Goal: Task Accomplishment & Management: Manage account settings

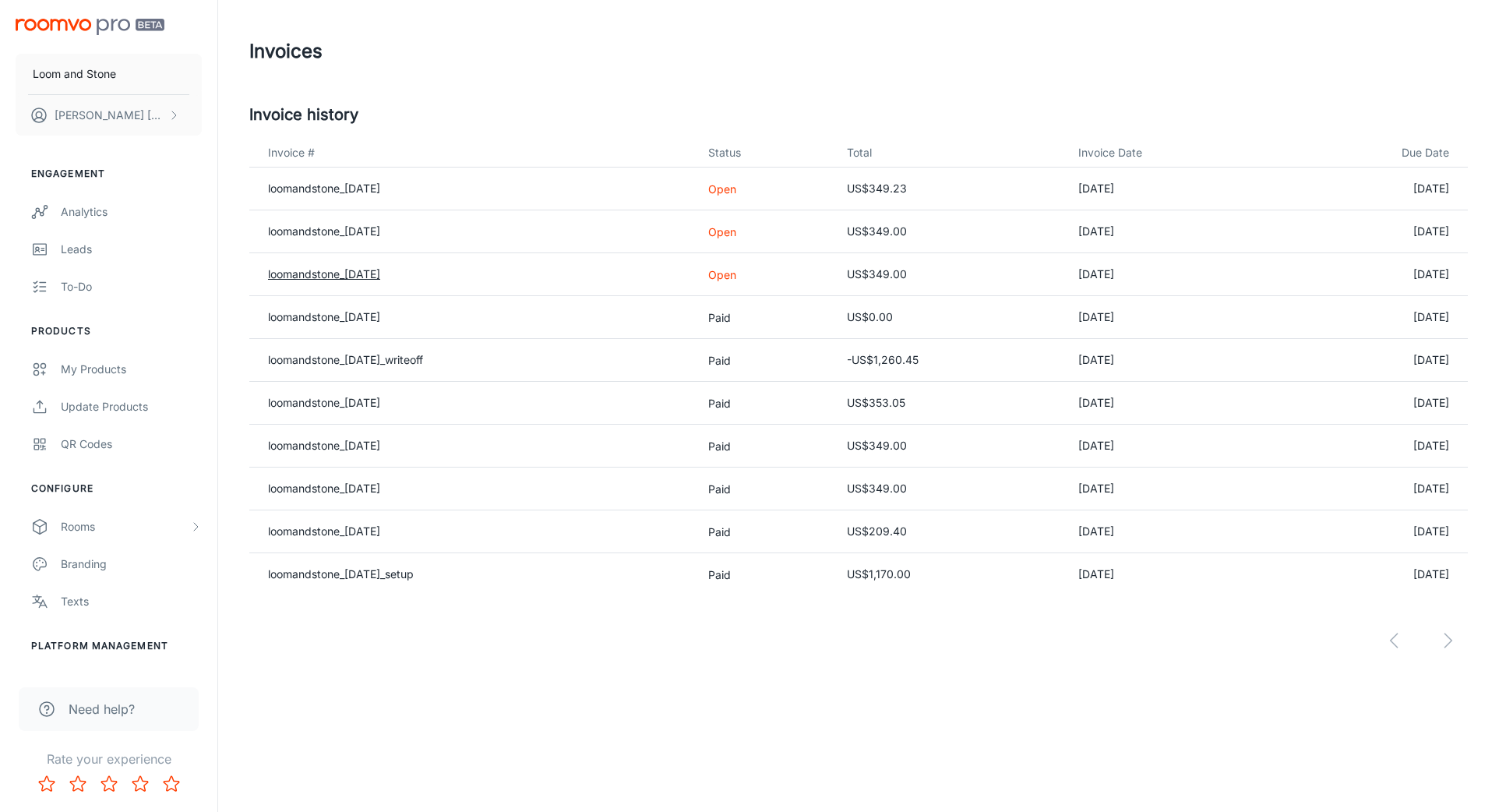
click at [380, 275] on link "loomandstone_[DATE]" at bounding box center [324, 274] width 112 height 14
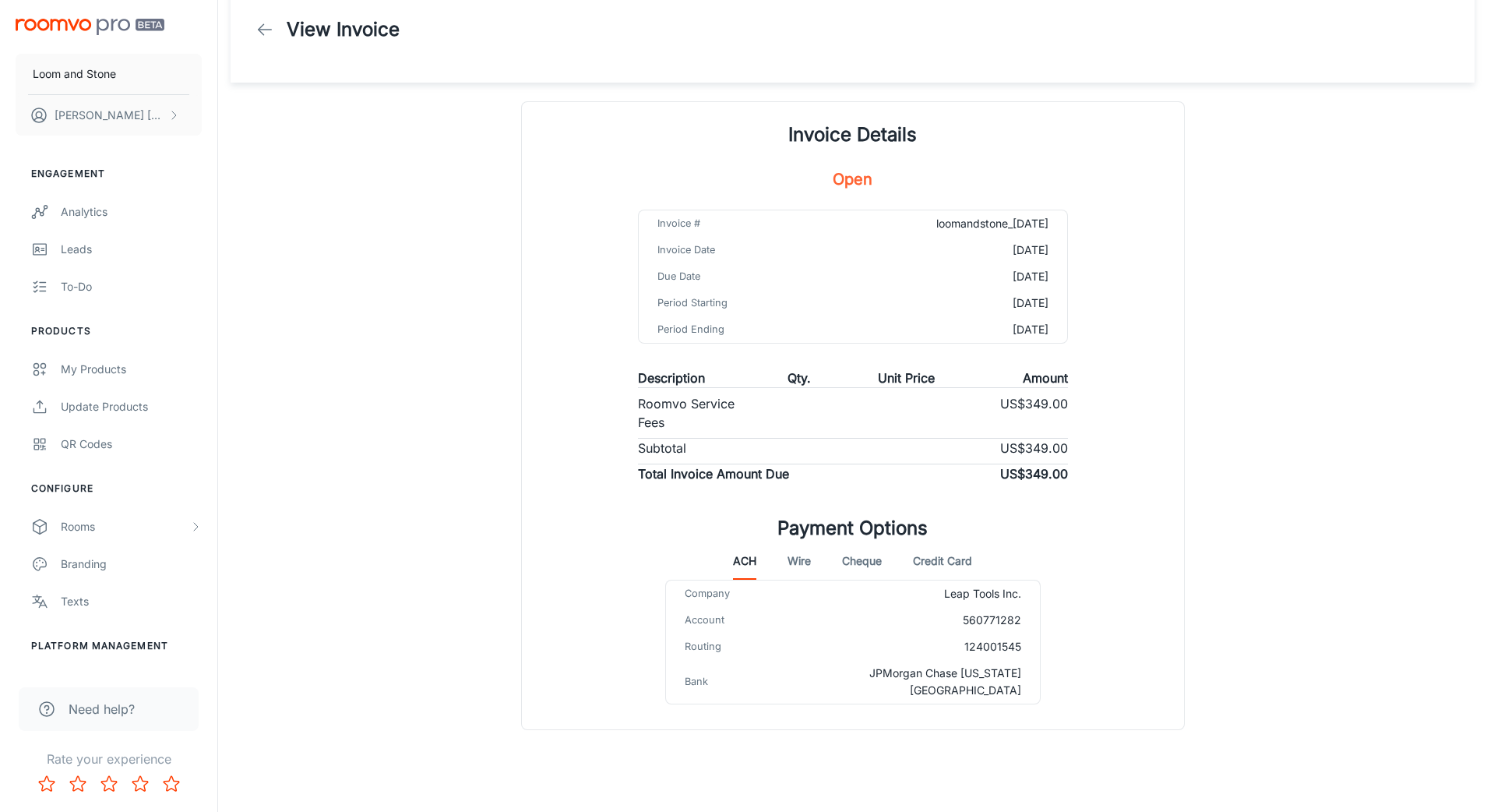
scroll to position [24, 0]
click at [270, 27] on icon at bounding box center [265, 29] width 19 height 19
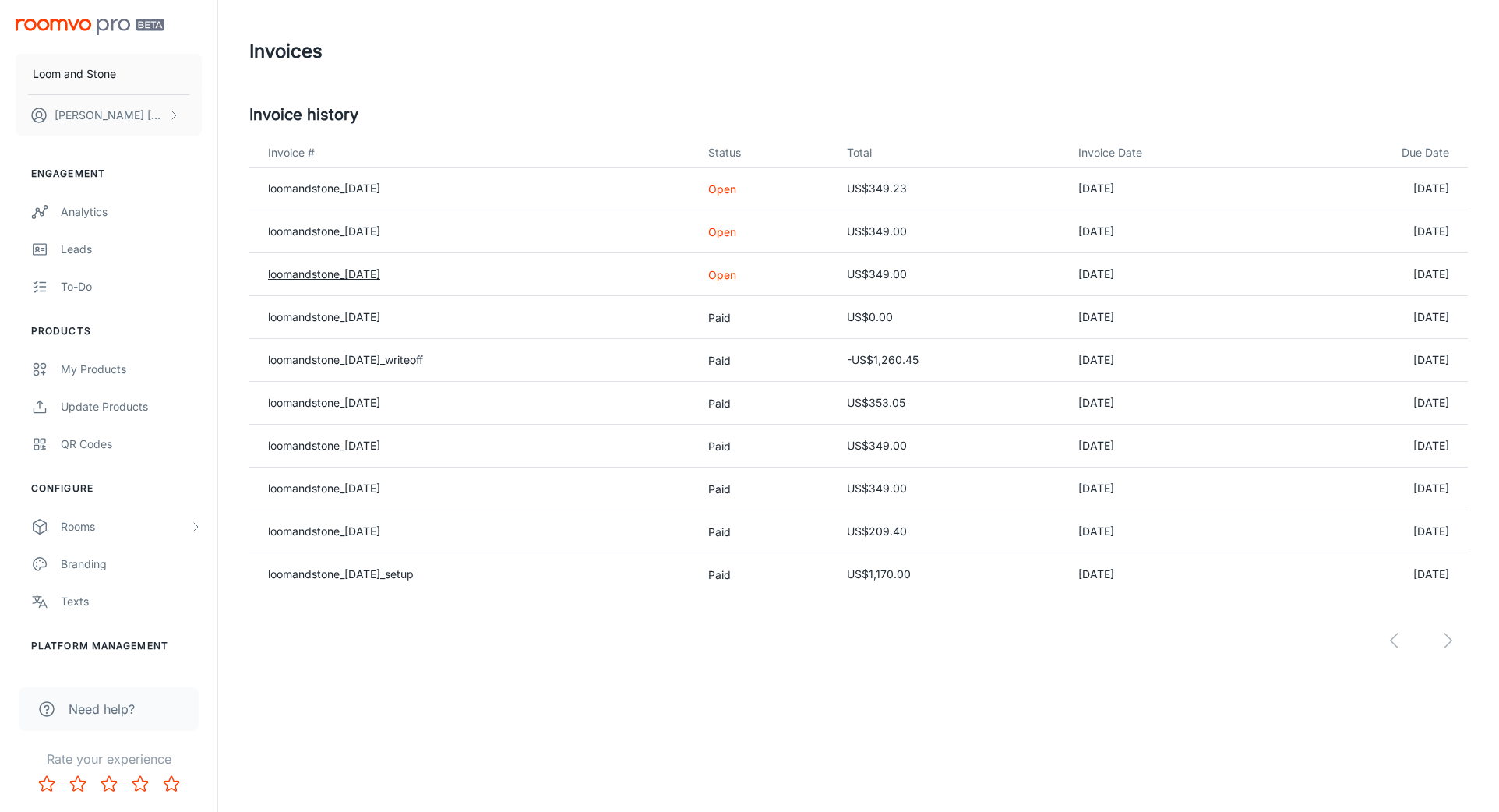
click at [322, 275] on link "loomandstone_[DATE]" at bounding box center [324, 274] width 112 height 14
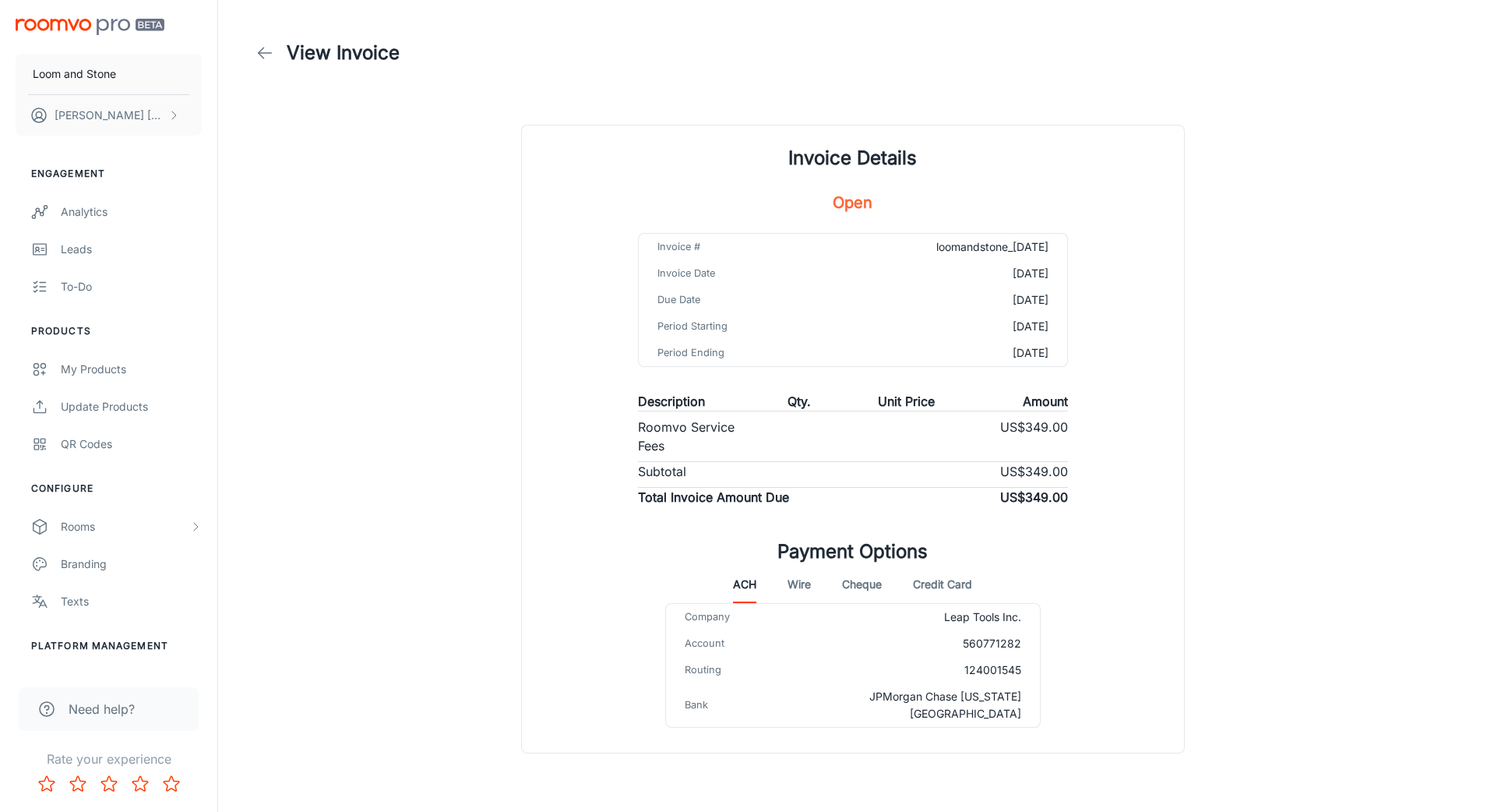
click at [943, 586] on button "Credit Card" at bounding box center [943, 584] width 59 height 37
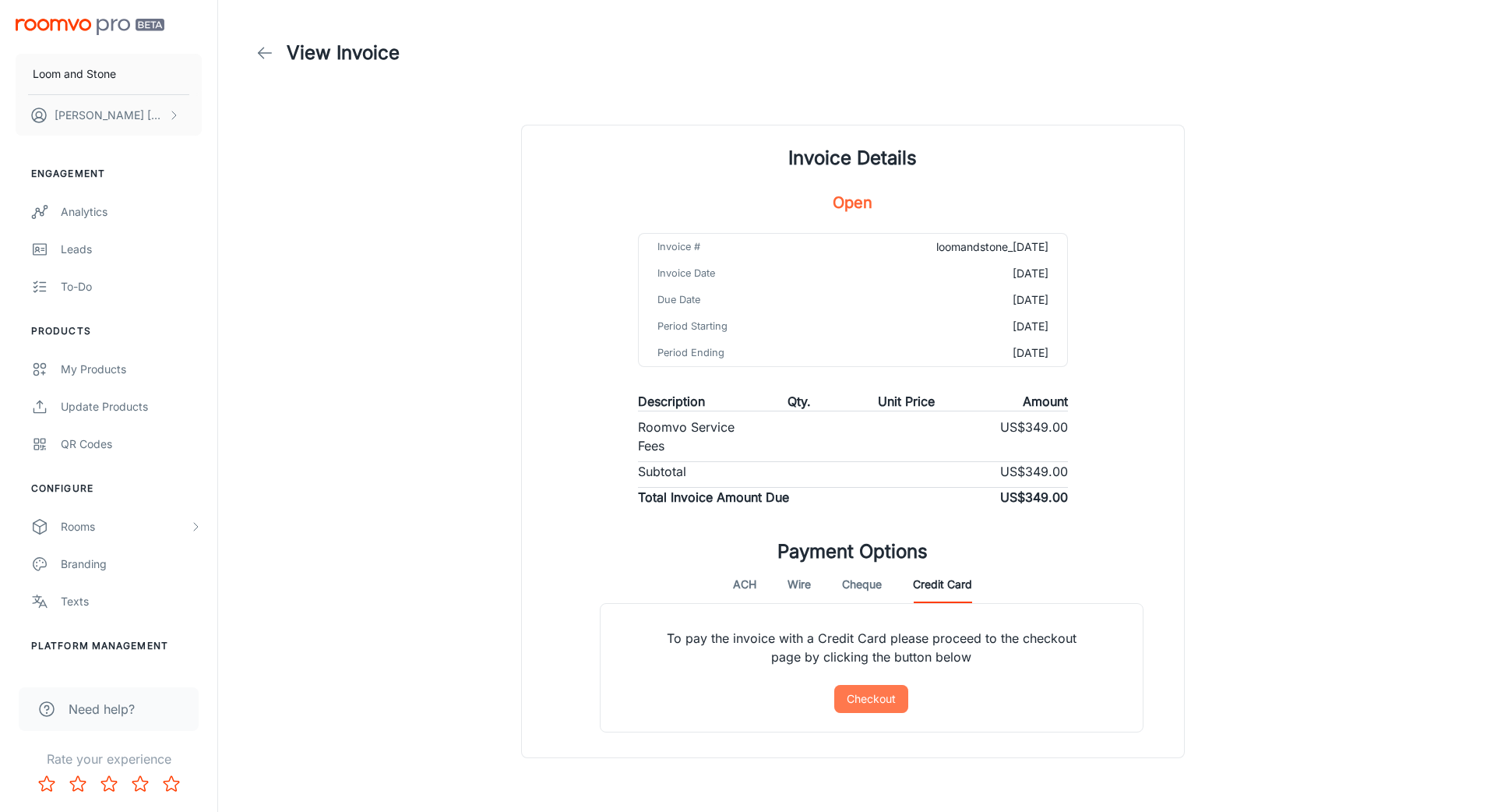
click at [884, 703] on button "Checkout" at bounding box center [871, 698] width 74 height 28
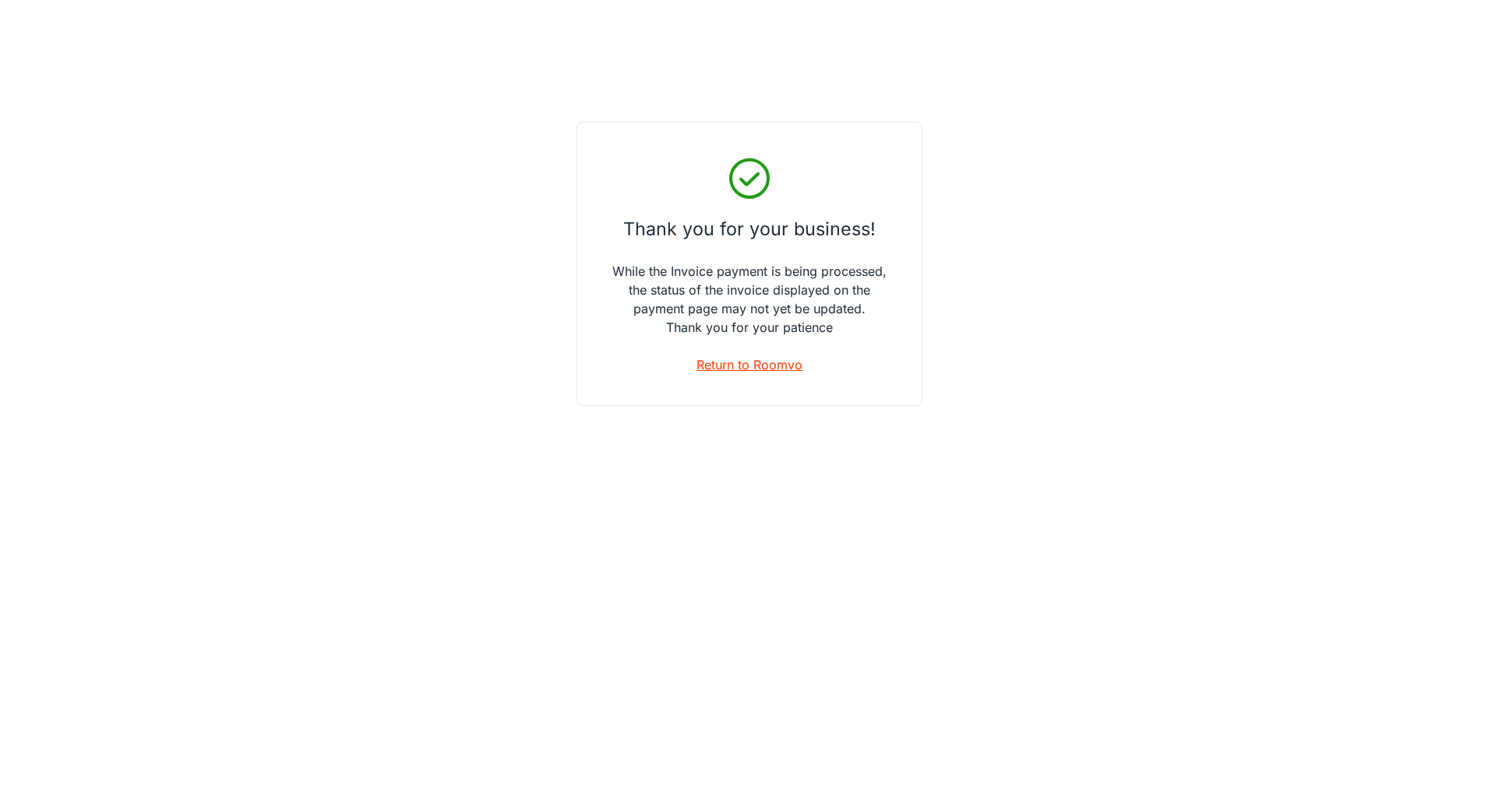
click at [742, 370] on link "Return to Roomvo" at bounding box center [750, 364] width 106 height 19
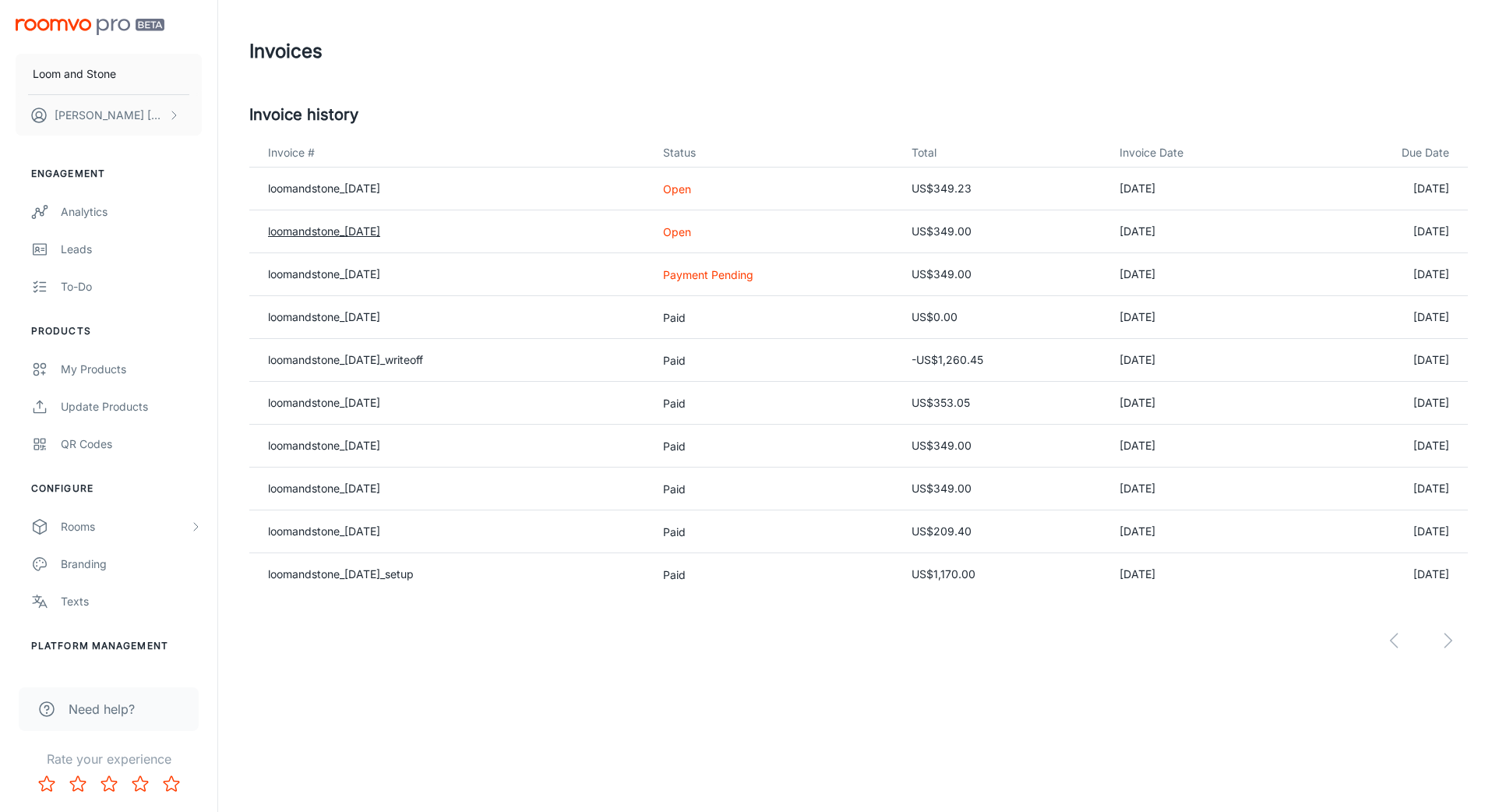
click at [354, 233] on link "loomandstone_[DATE]" at bounding box center [324, 231] width 112 height 14
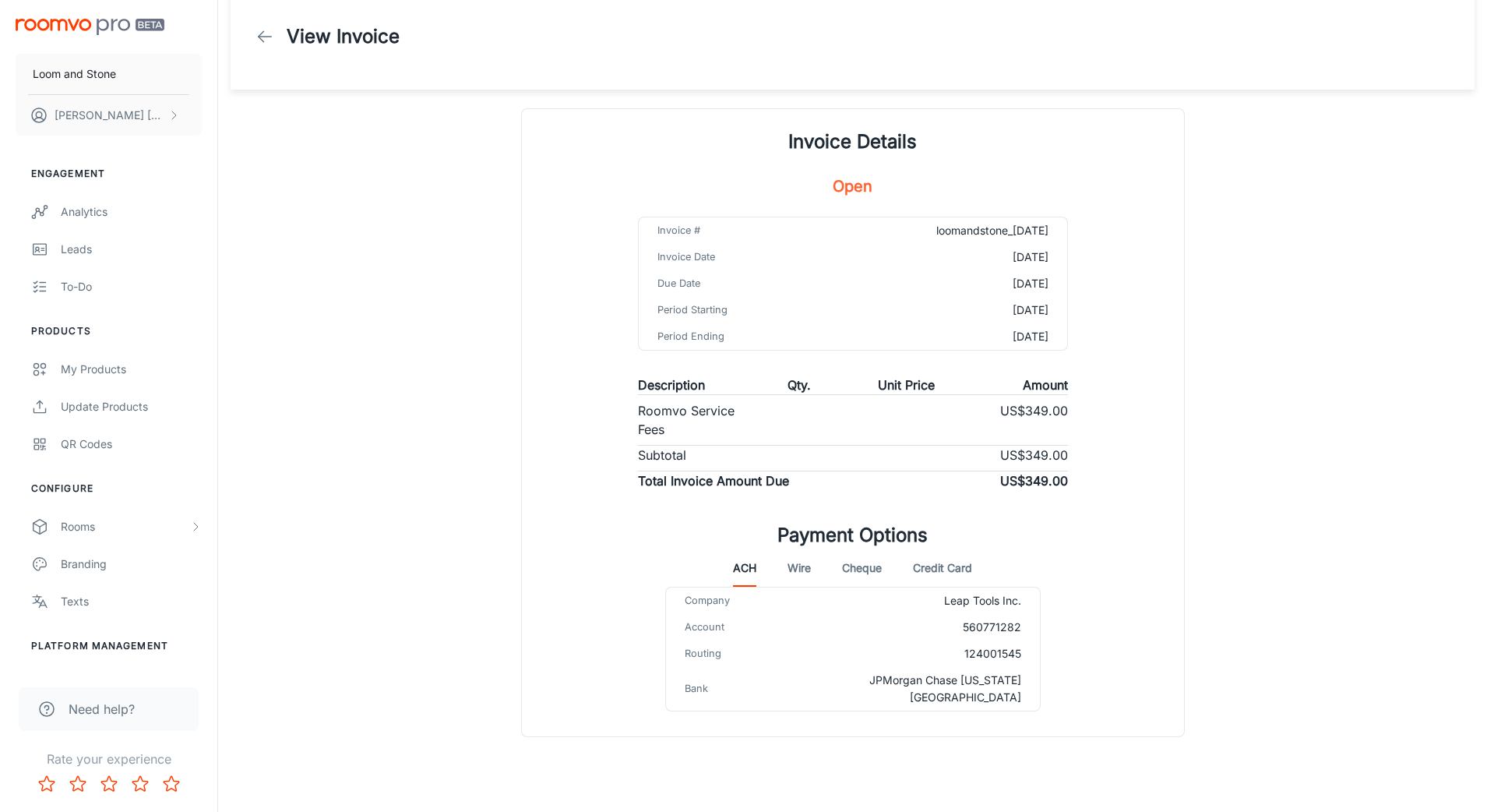
scroll to position [24, 0]
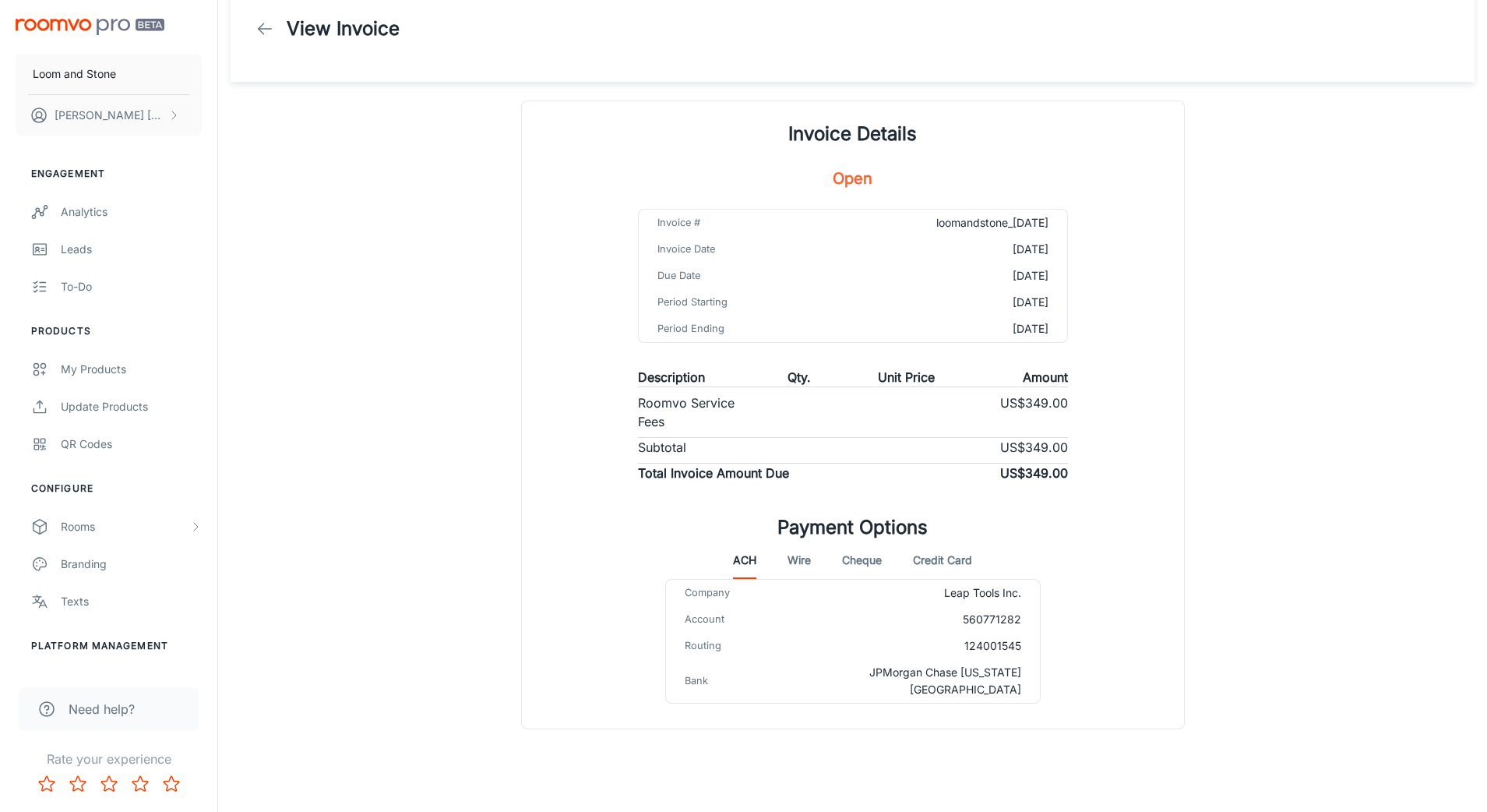
click at [967, 559] on button "Credit Card" at bounding box center [943, 560] width 59 height 37
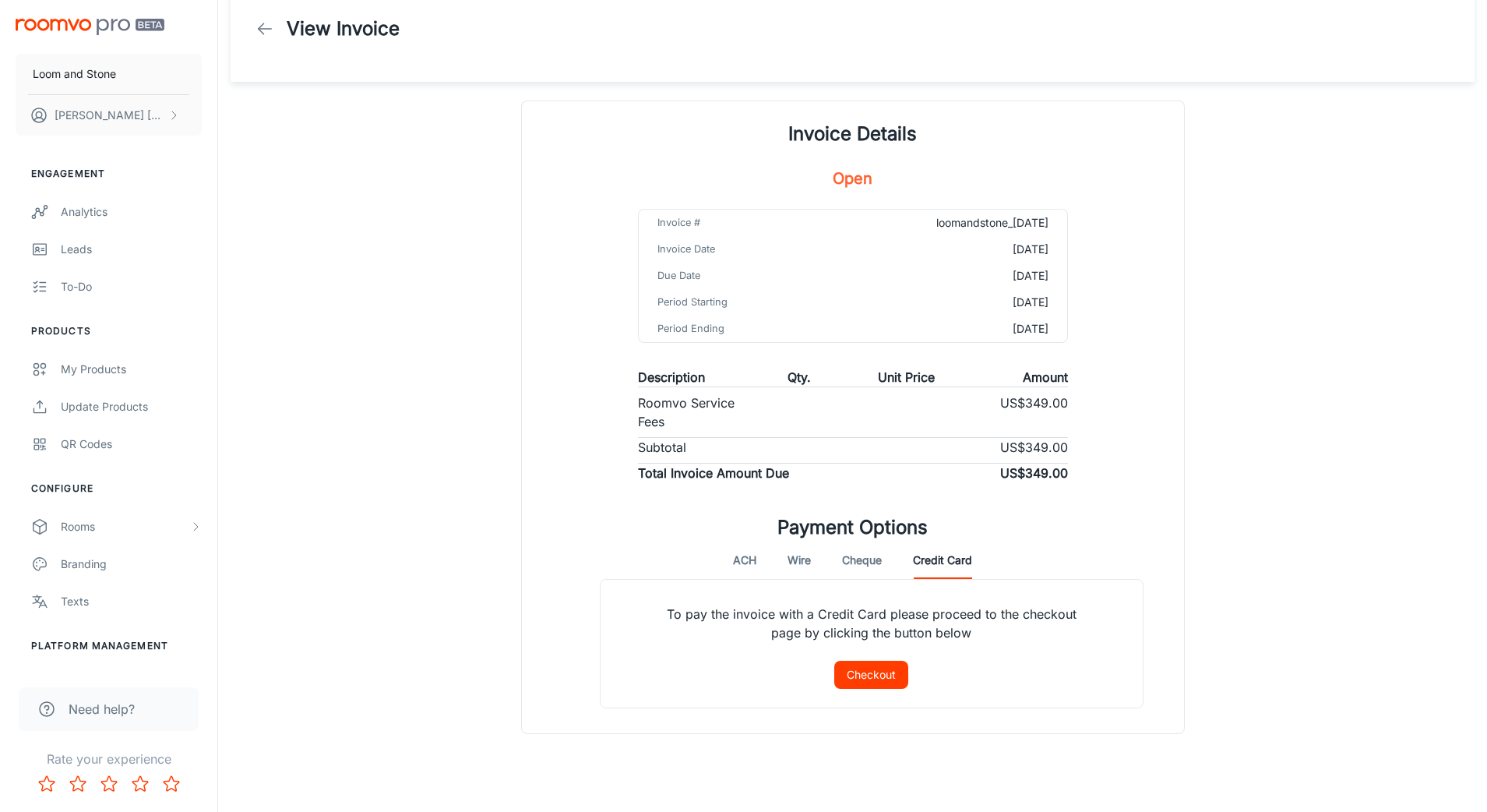
click at [892, 678] on button "Checkout" at bounding box center [871, 674] width 74 height 28
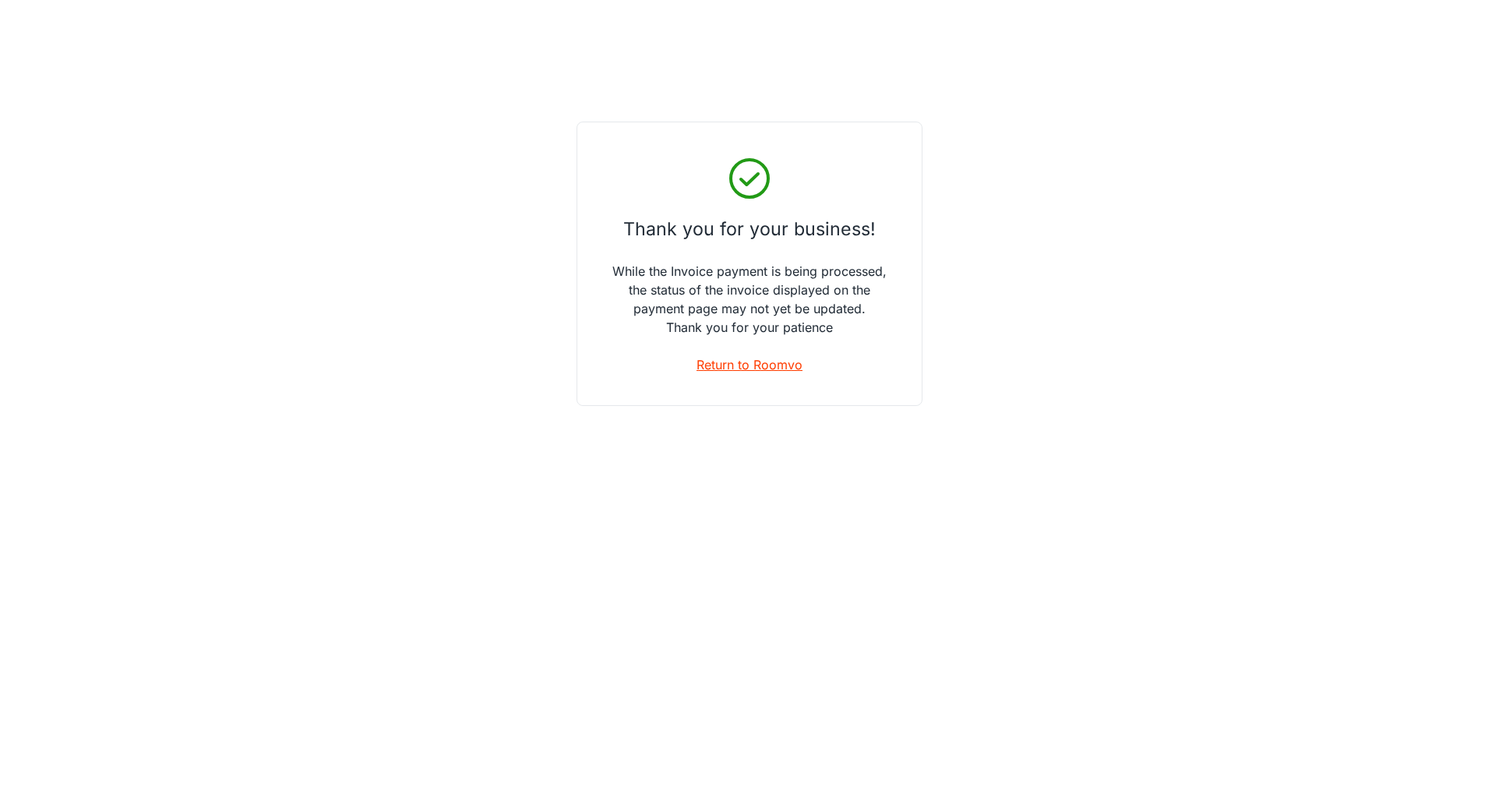
click at [775, 362] on link "Return to Roomvo" at bounding box center [750, 364] width 106 height 19
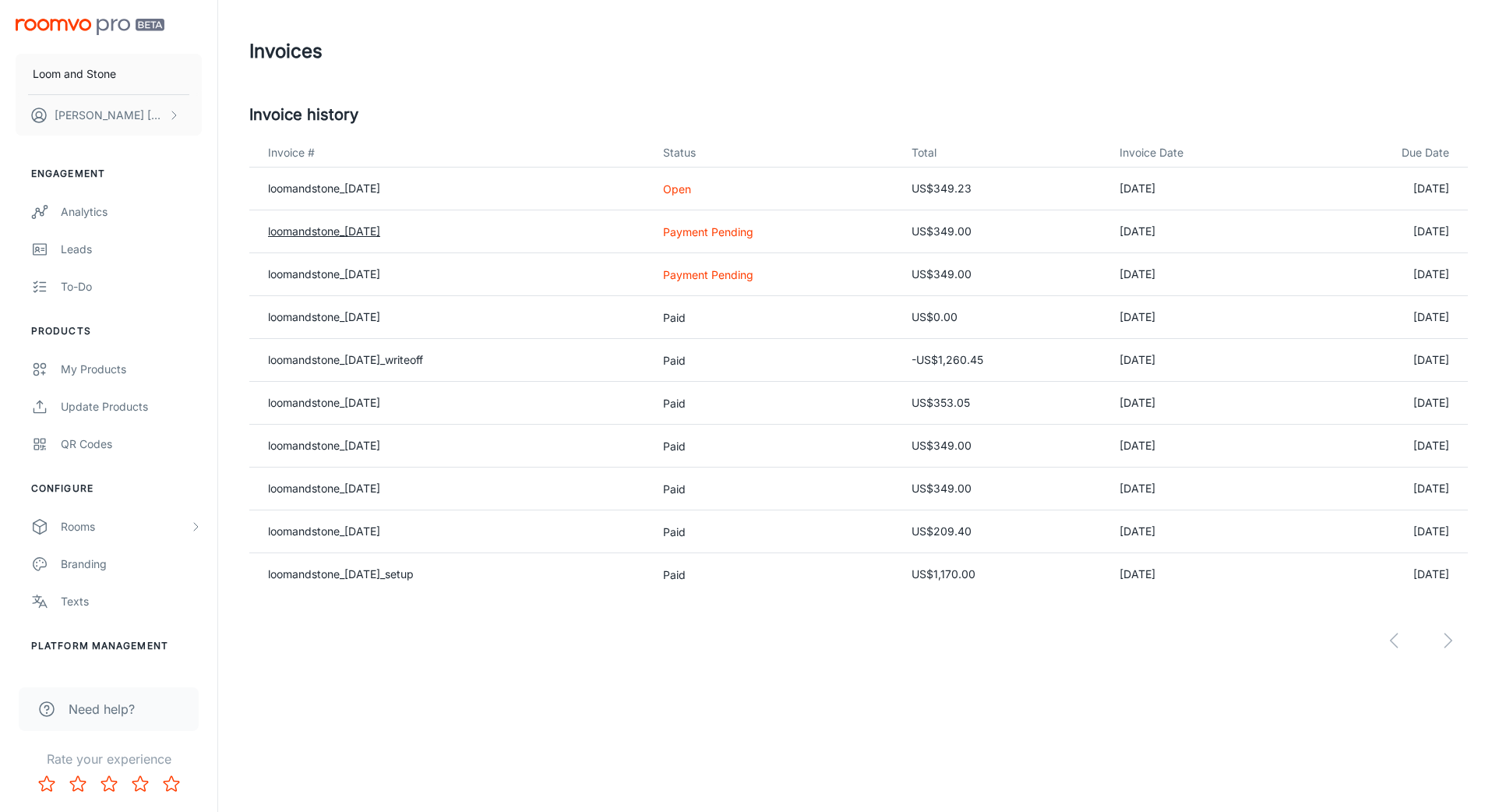
click at [354, 233] on link "loomandstone_[DATE]" at bounding box center [324, 231] width 112 height 14
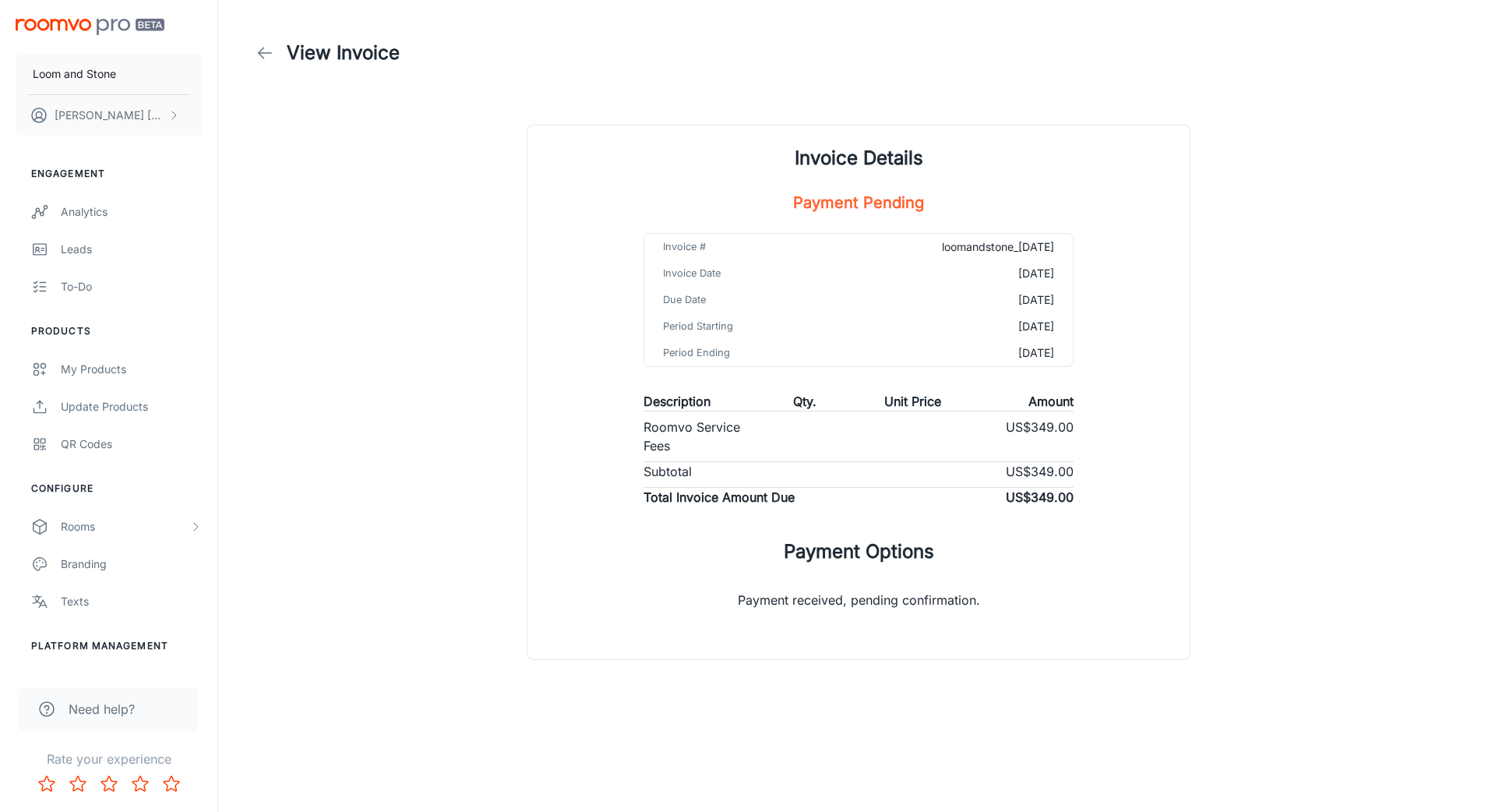
click at [270, 56] on icon at bounding box center [265, 53] width 19 height 19
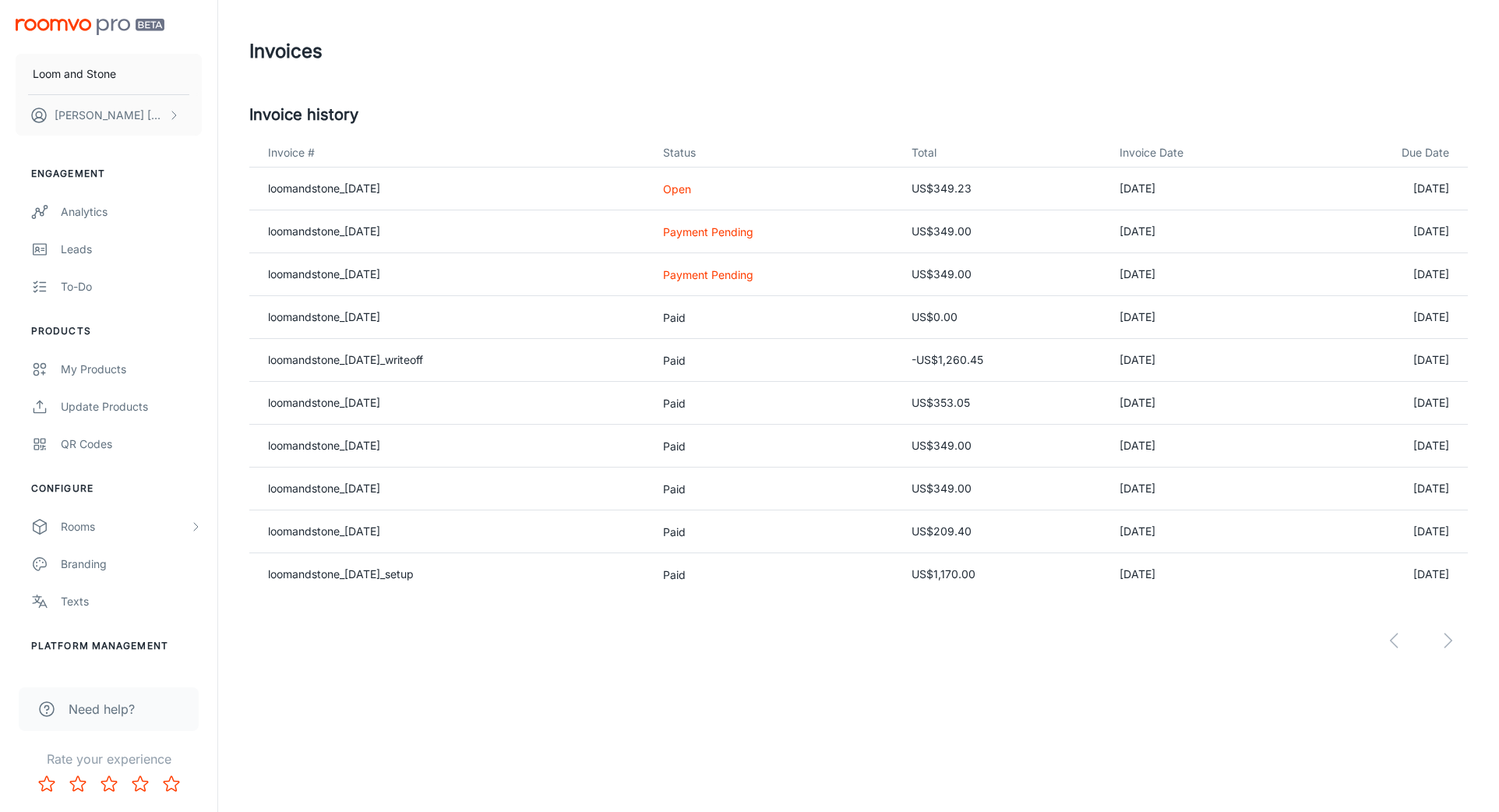
click at [1444, 639] on div at bounding box center [858, 627] width 1218 height 65
click at [1446, 641] on div at bounding box center [858, 627] width 1218 height 65
click at [345, 231] on link "loomandstone_[DATE]" at bounding box center [324, 231] width 112 height 14
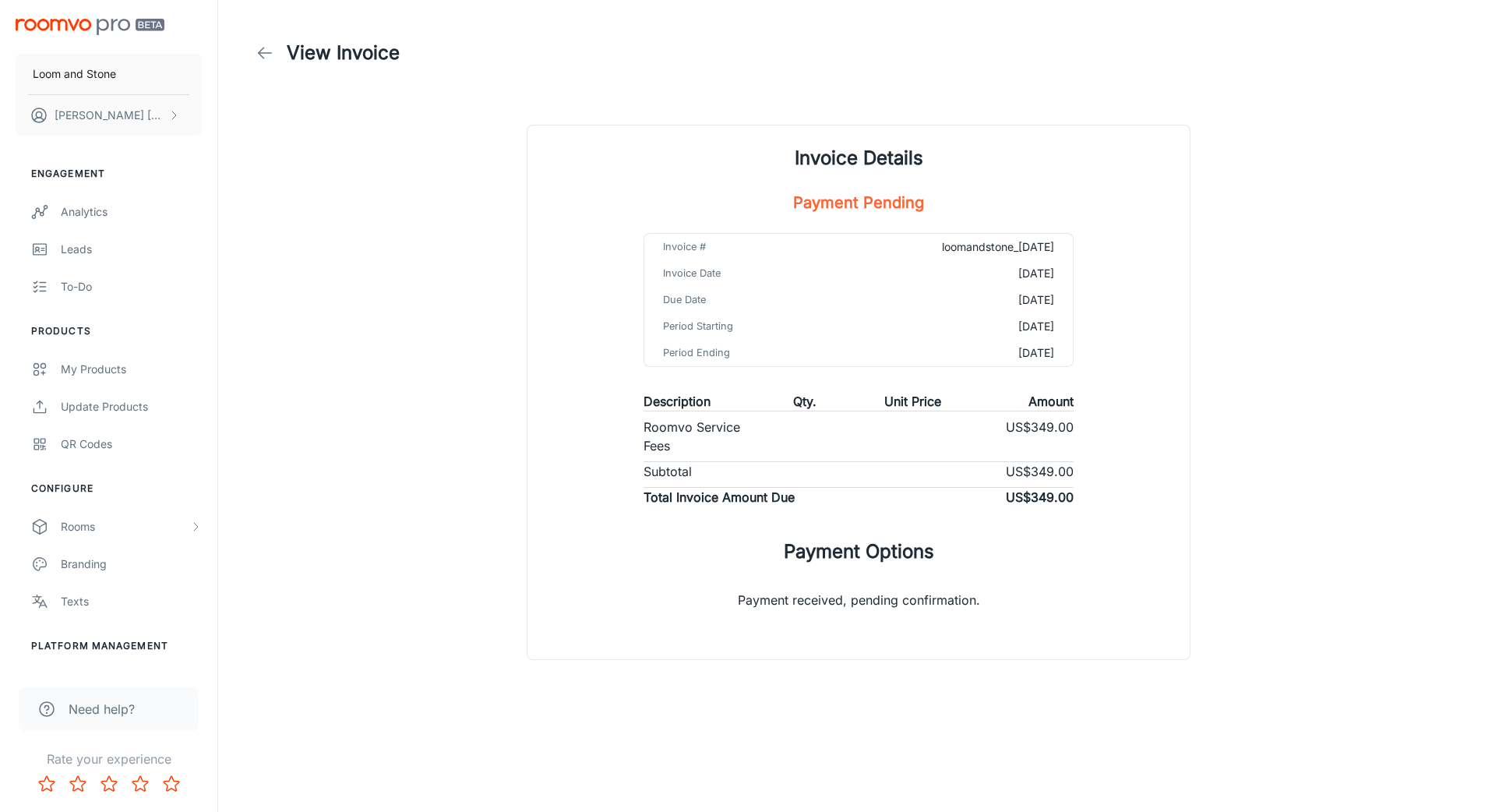
click at [884, 196] on h5 "Payment Pending" at bounding box center [859, 203] width 131 height 24
click at [1102, 492] on div "Invoice Details Payment Pending Invoice # loomandstone_2025-06-30 Invoice Date …" at bounding box center [858, 392] width 662 height 534
click at [264, 51] on icon at bounding box center [265, 53] width 19 height 19
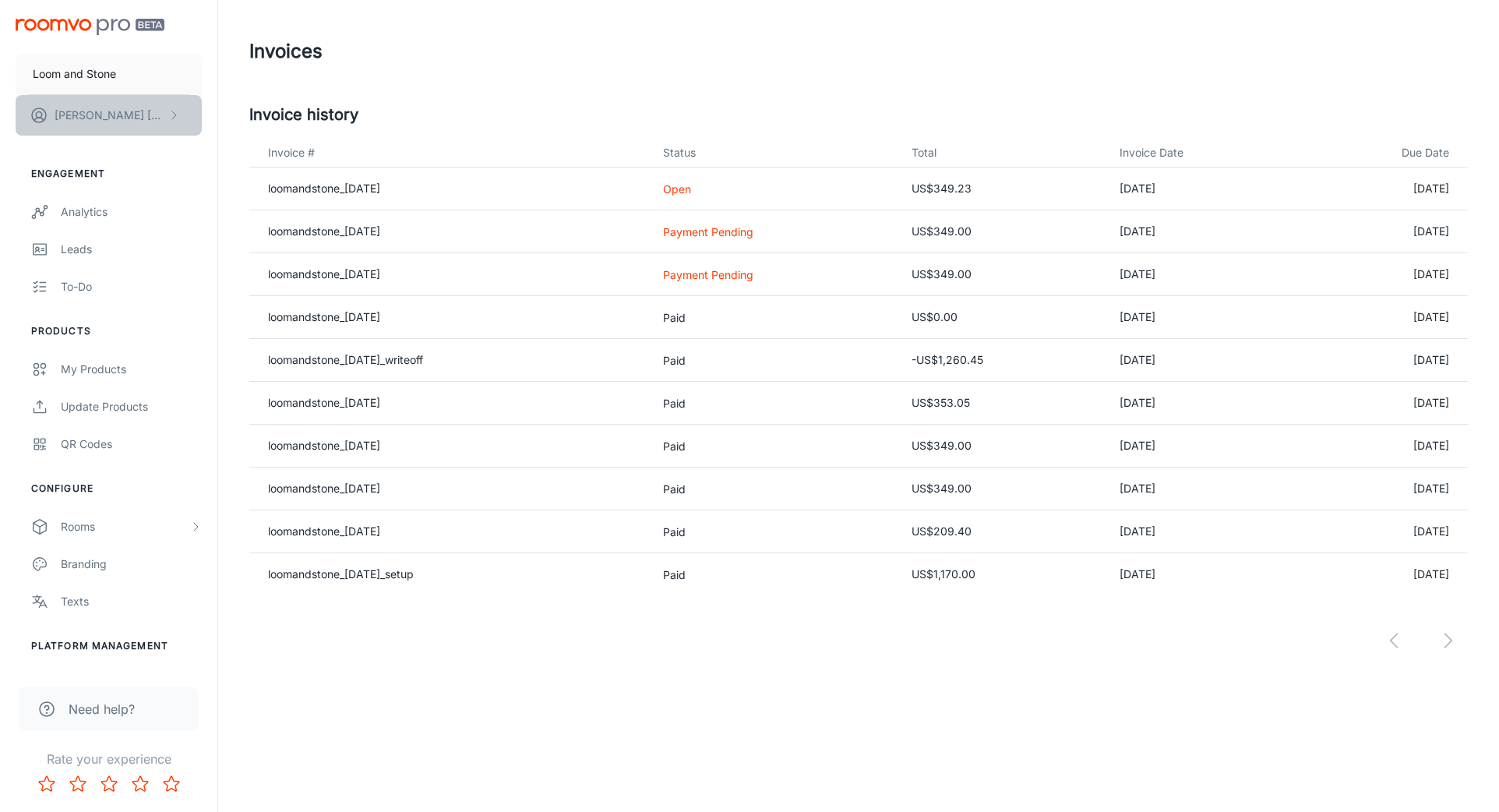
click at [57, 110] on p "Joanna Kang" at bounding box center [109, 115] width 110 height 17
click at [234, 120] on li "User Profile" at bounding box center [243, 114] width 83 height 26
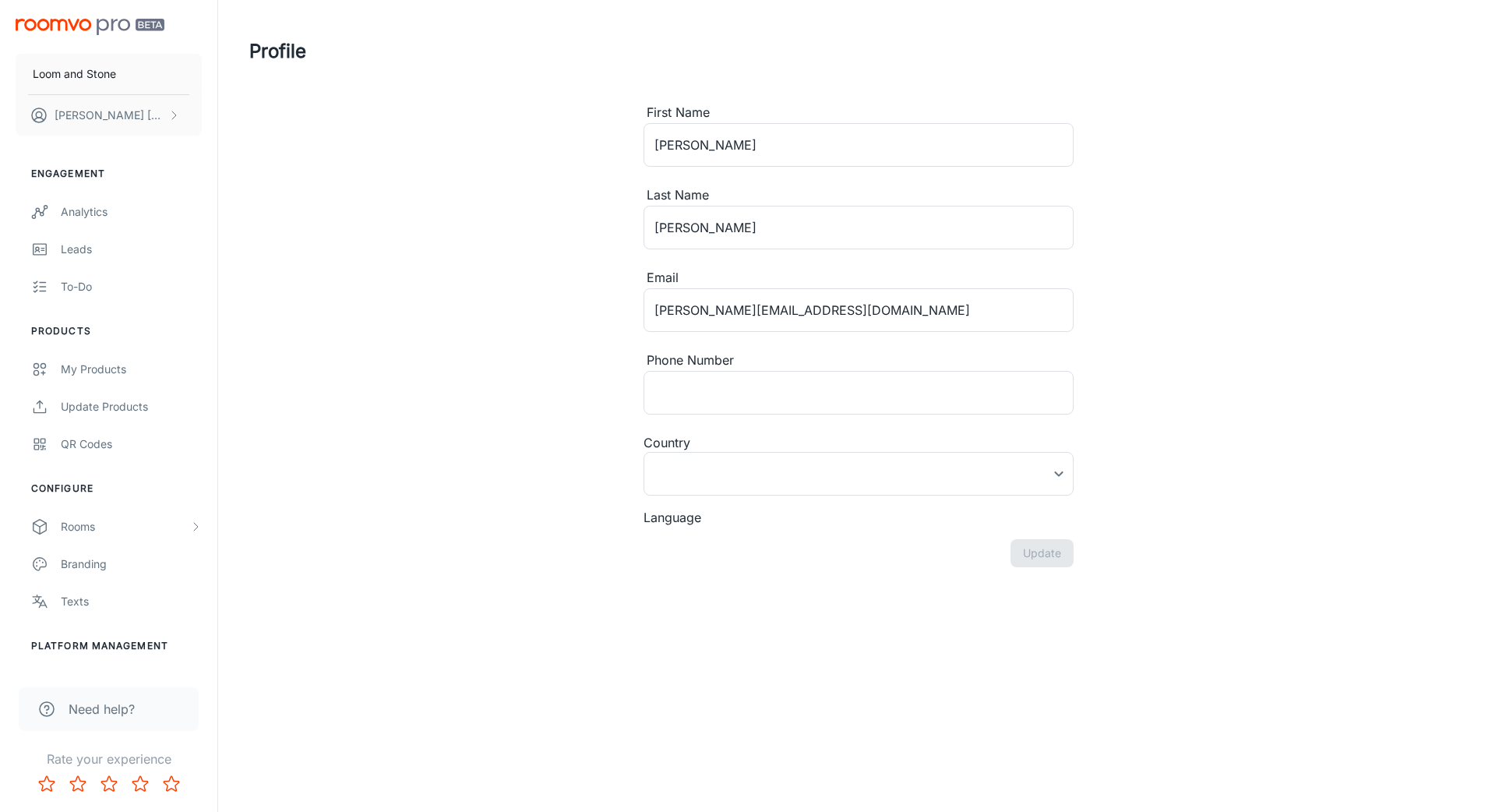
type input "United States"
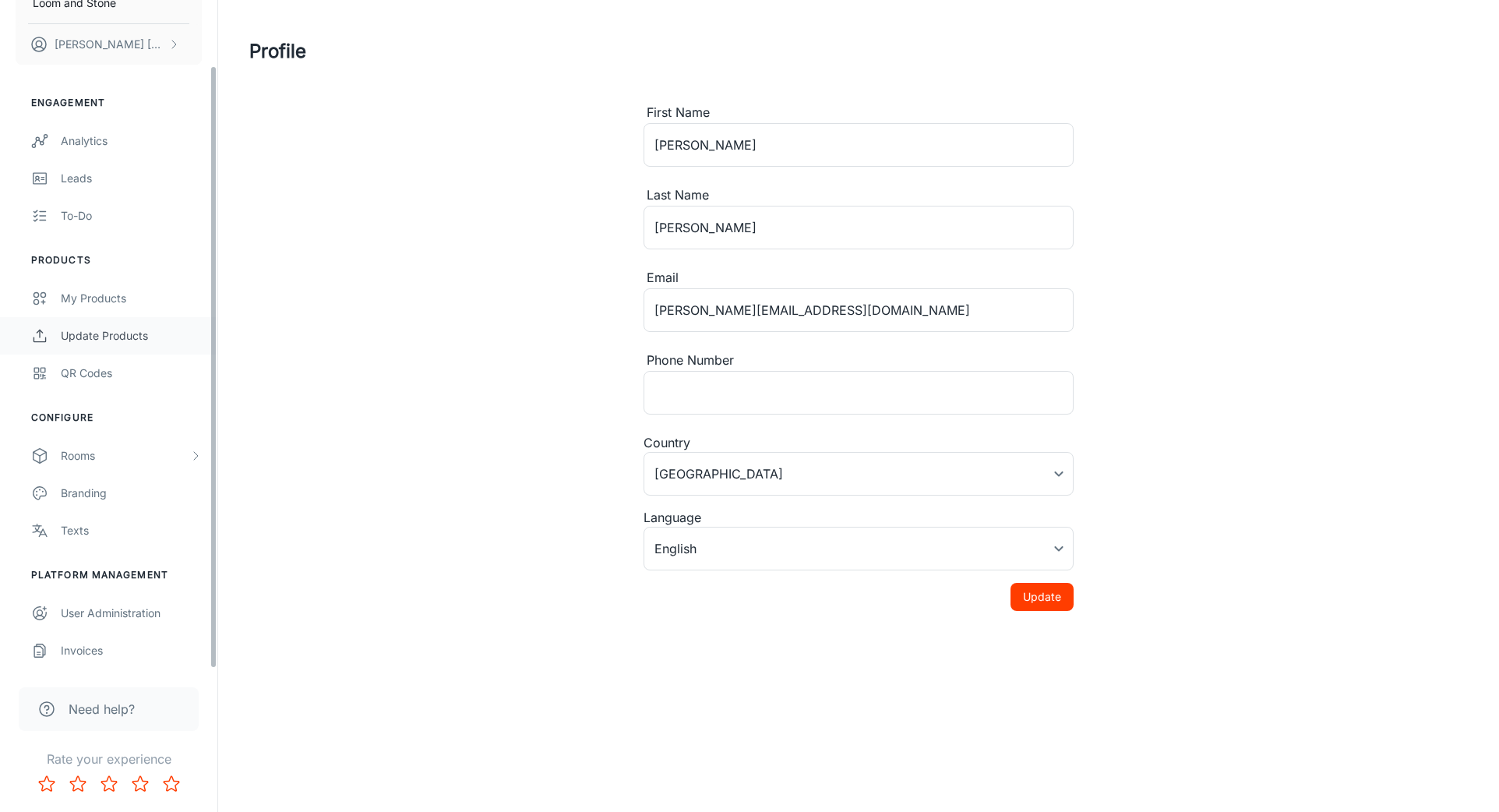
scroll to position [72, 0]
click at [77, 648] on div "Invoices" at bounding box center [131, 649] width 141 height 17
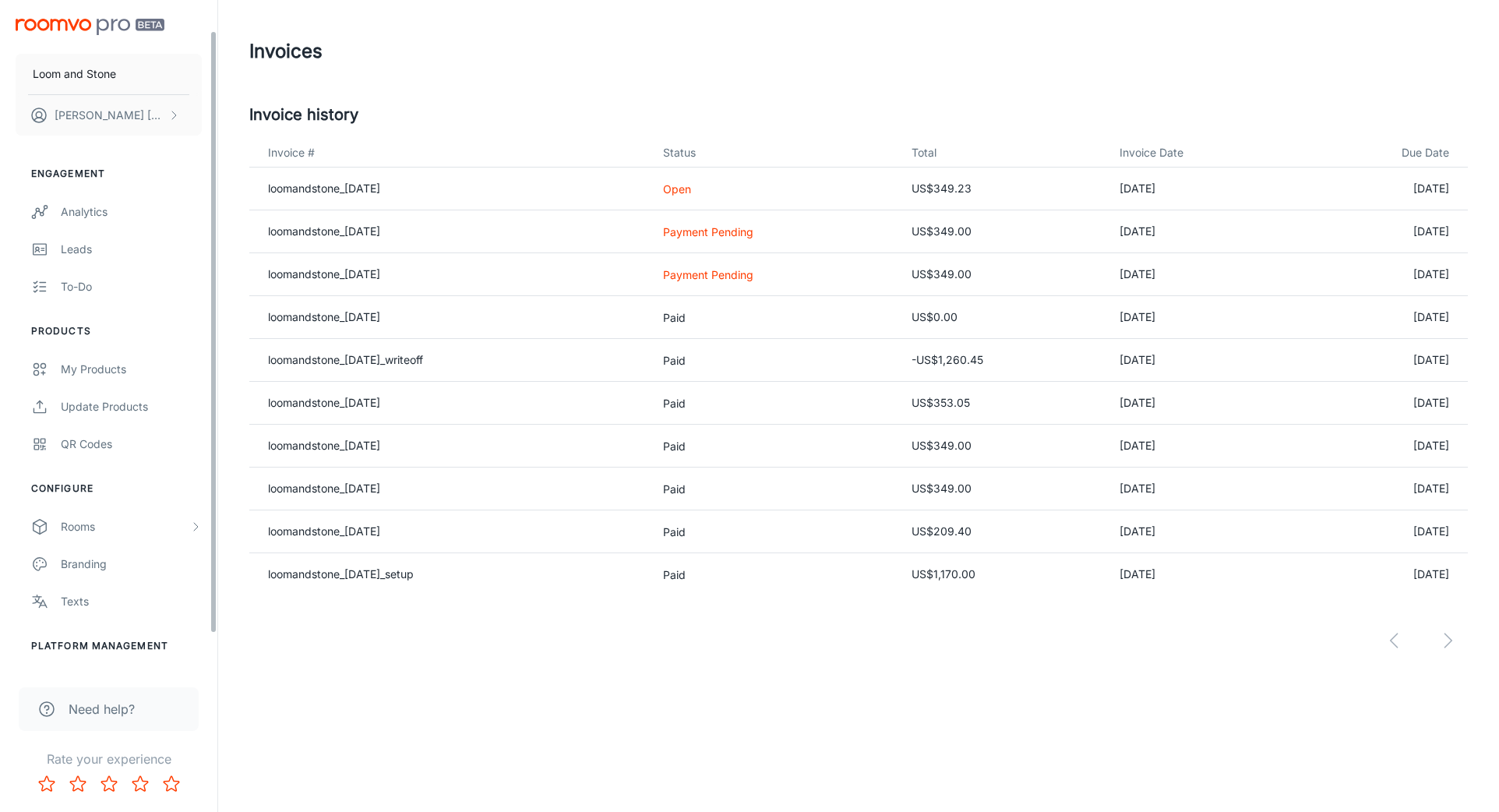
scroll to position [72, 0]
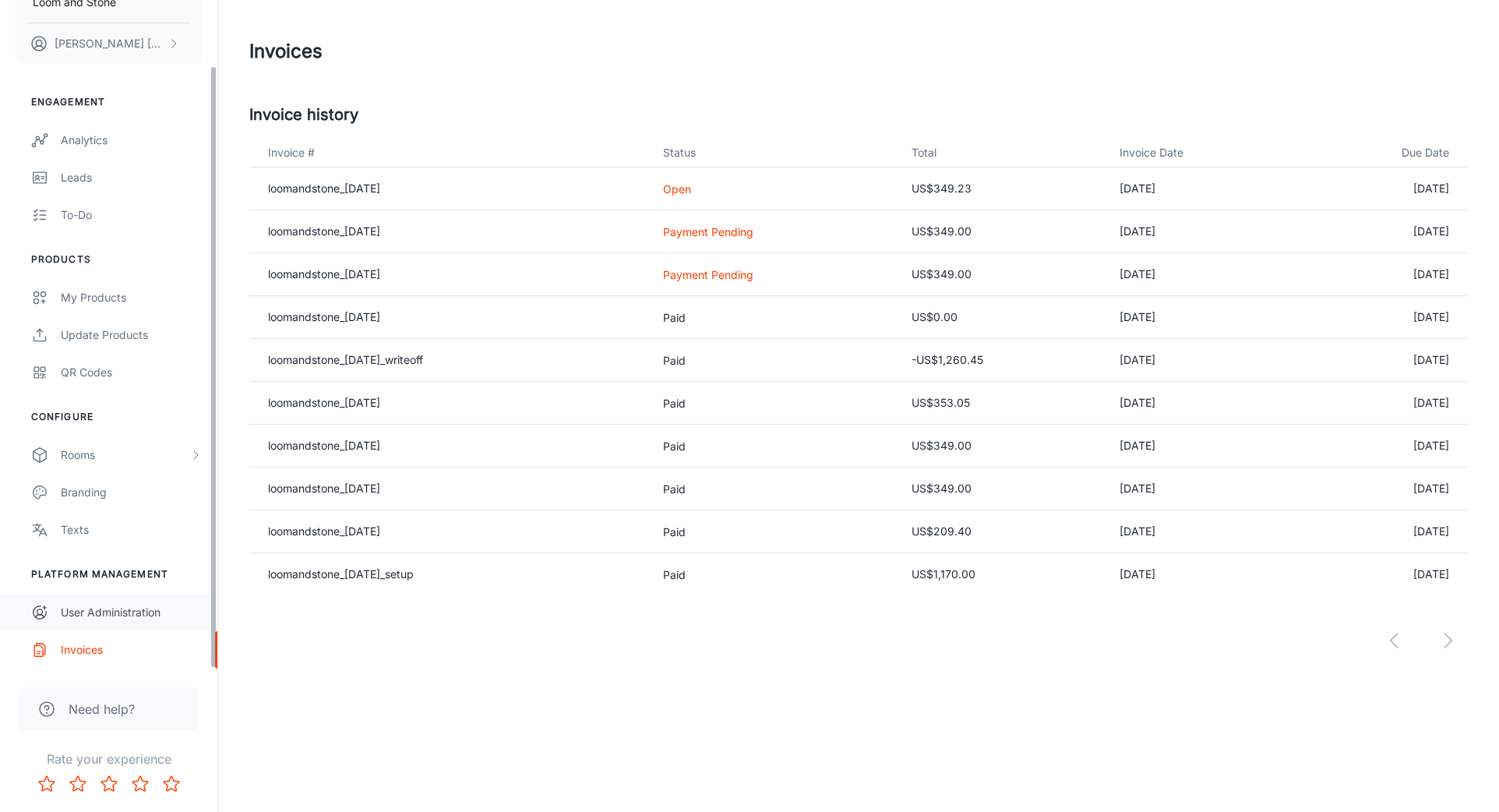
click at [81, 609] on div "User Administration" at bounding box center [131, 612] width 141 height 17
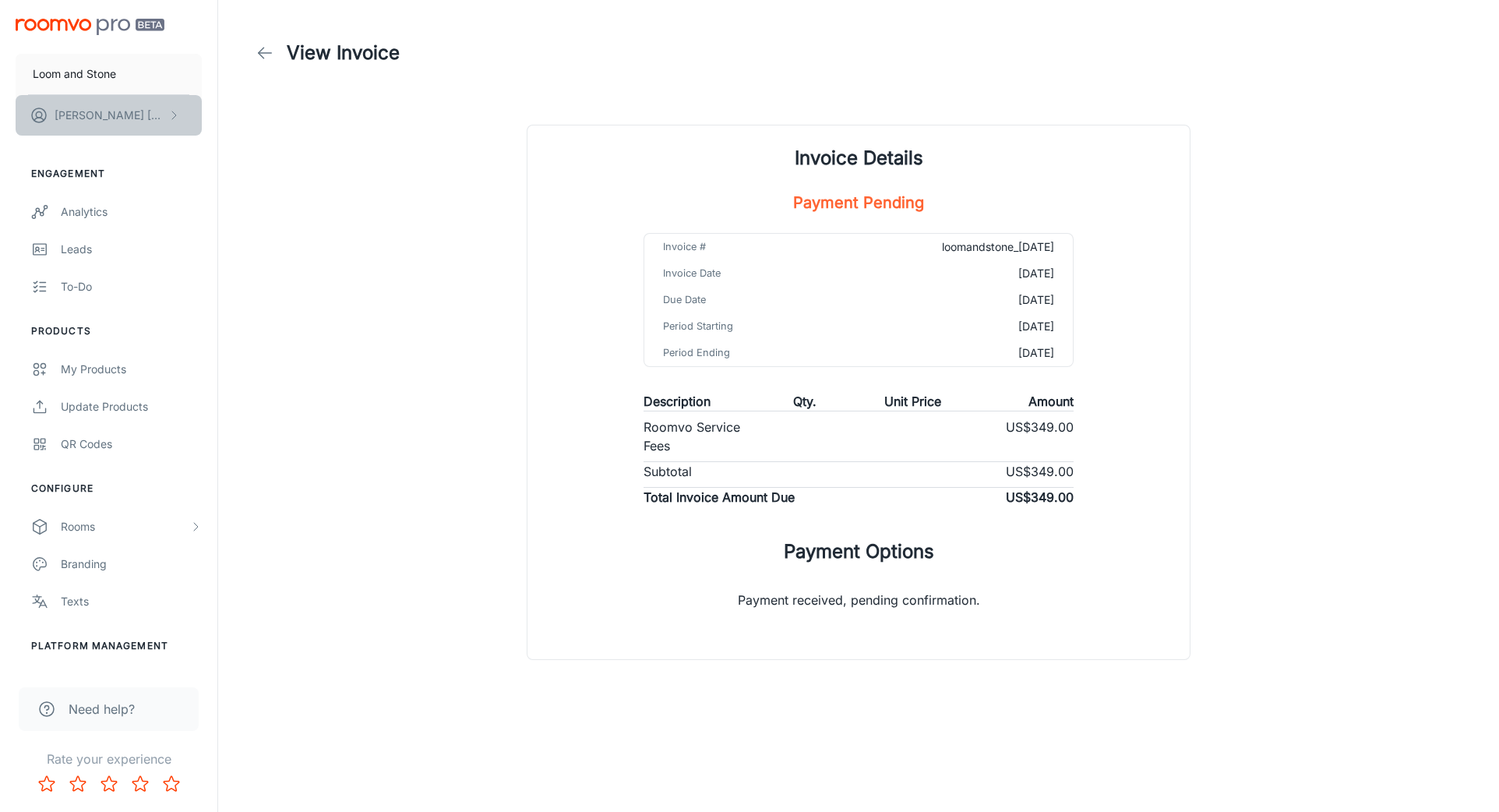
click at [111, 117] on p "Joanna Kang" at bounding box center [109, 115] width 110 height 17
click at [266, 119] on li "User Profile" at bounding box center [243, 114] width 83 height 26
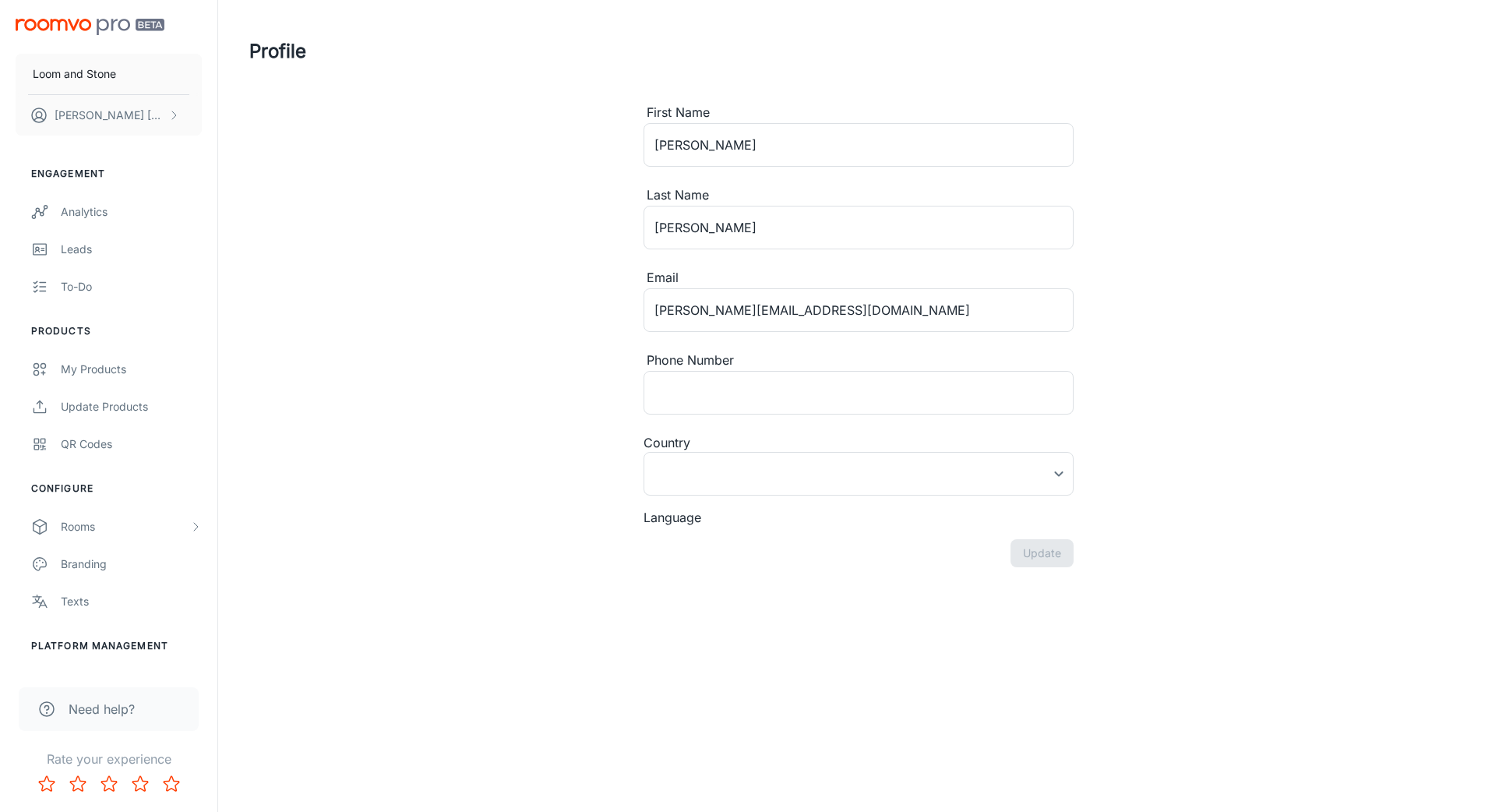
type input "United States"
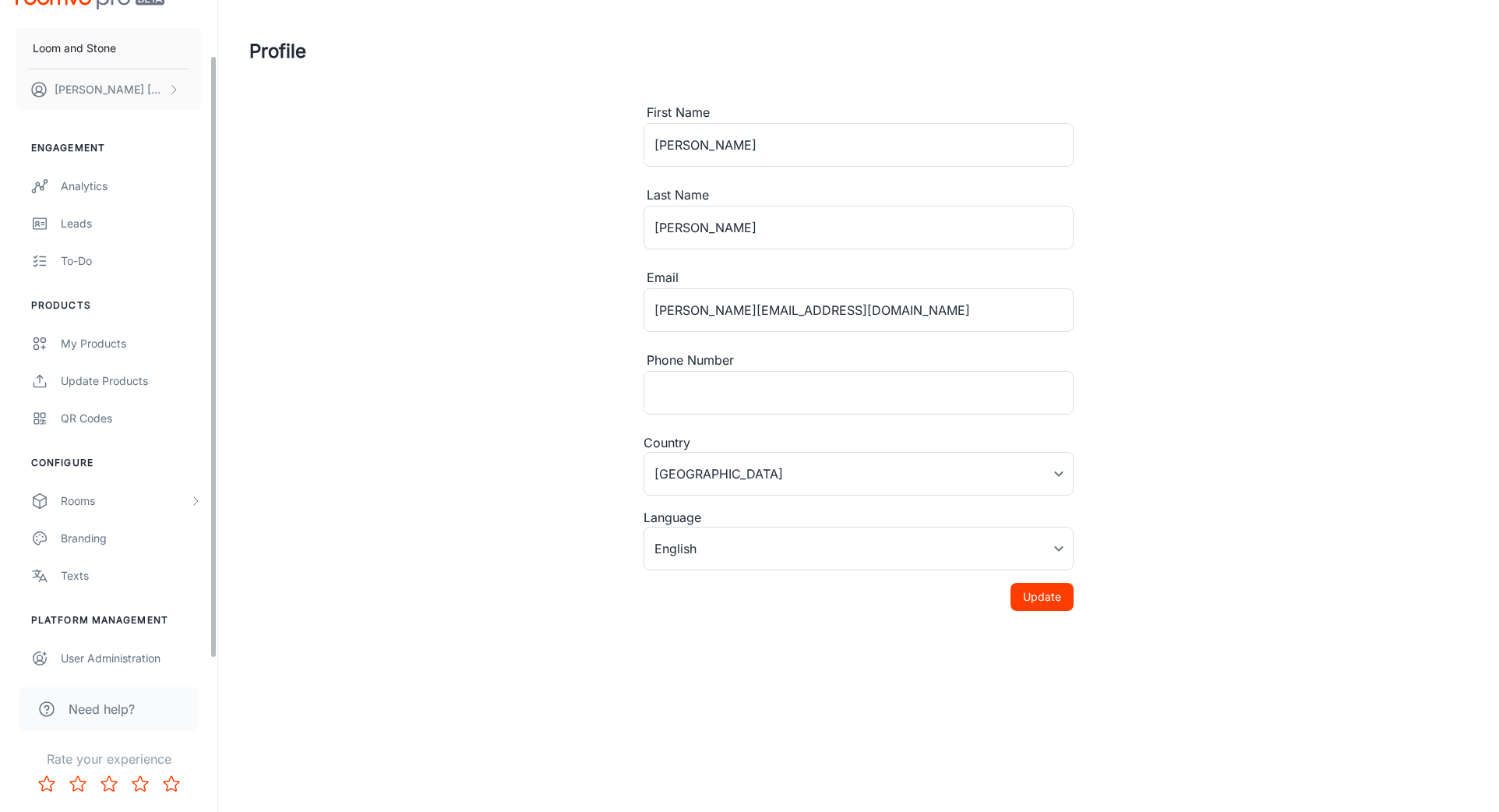
scroll to position [72, 0]
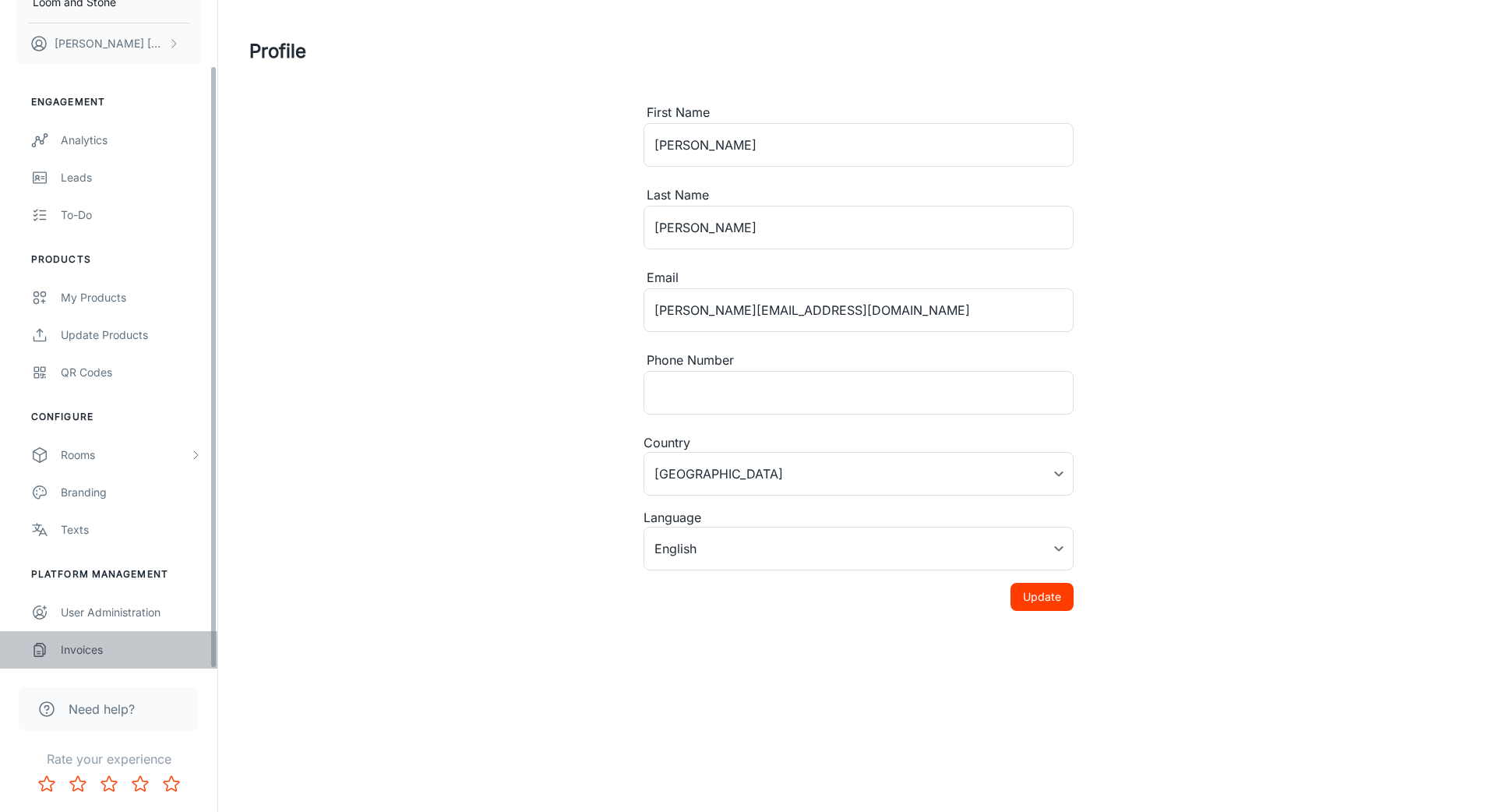
click at [90, 649] on div "Invoices" at bounding box center [131, 649] width 141 height 17
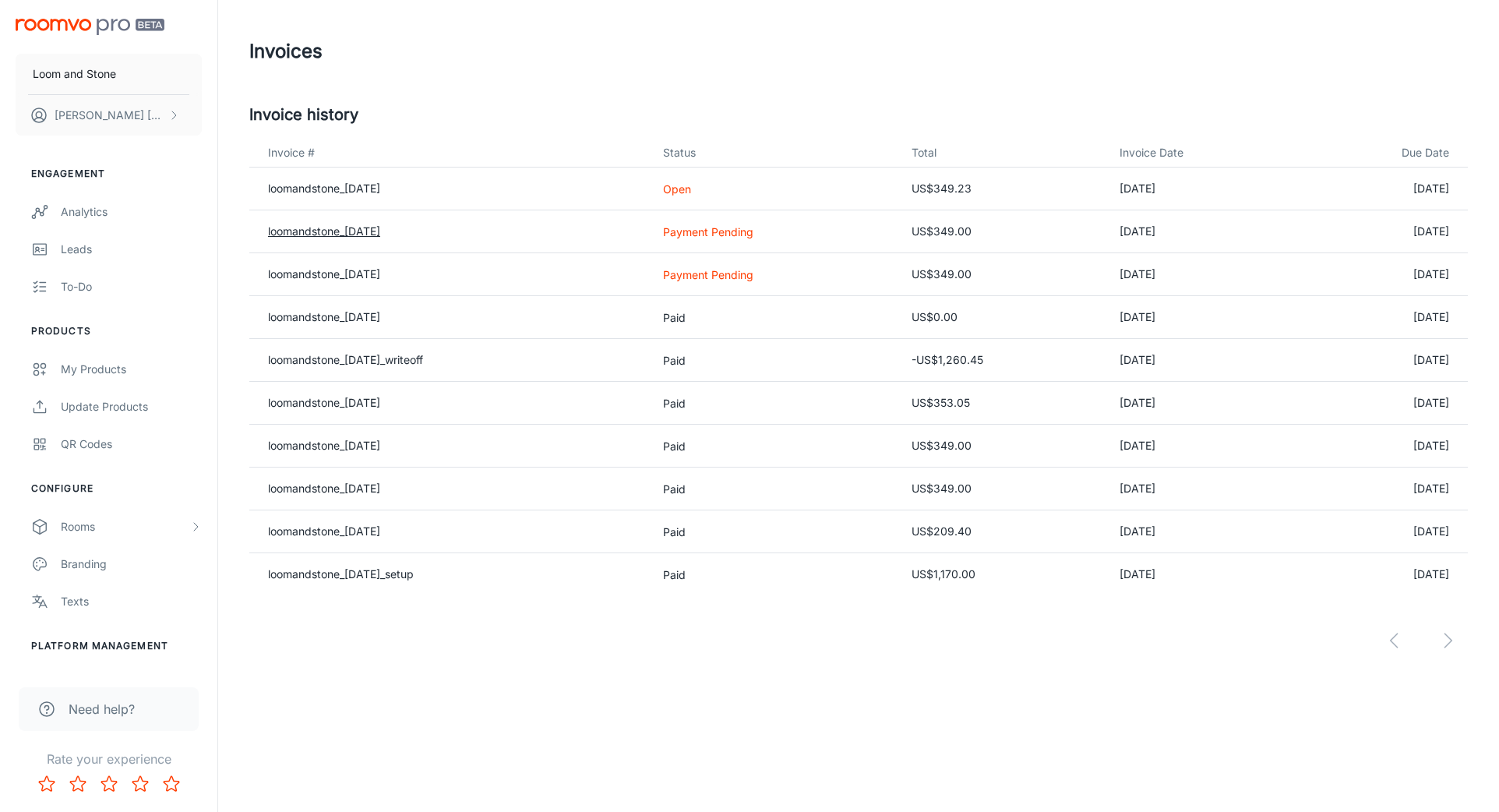
click at [303, 231] on link "loomandstone_[DATE]" at bounding box center [324, 231] width 112 height 14
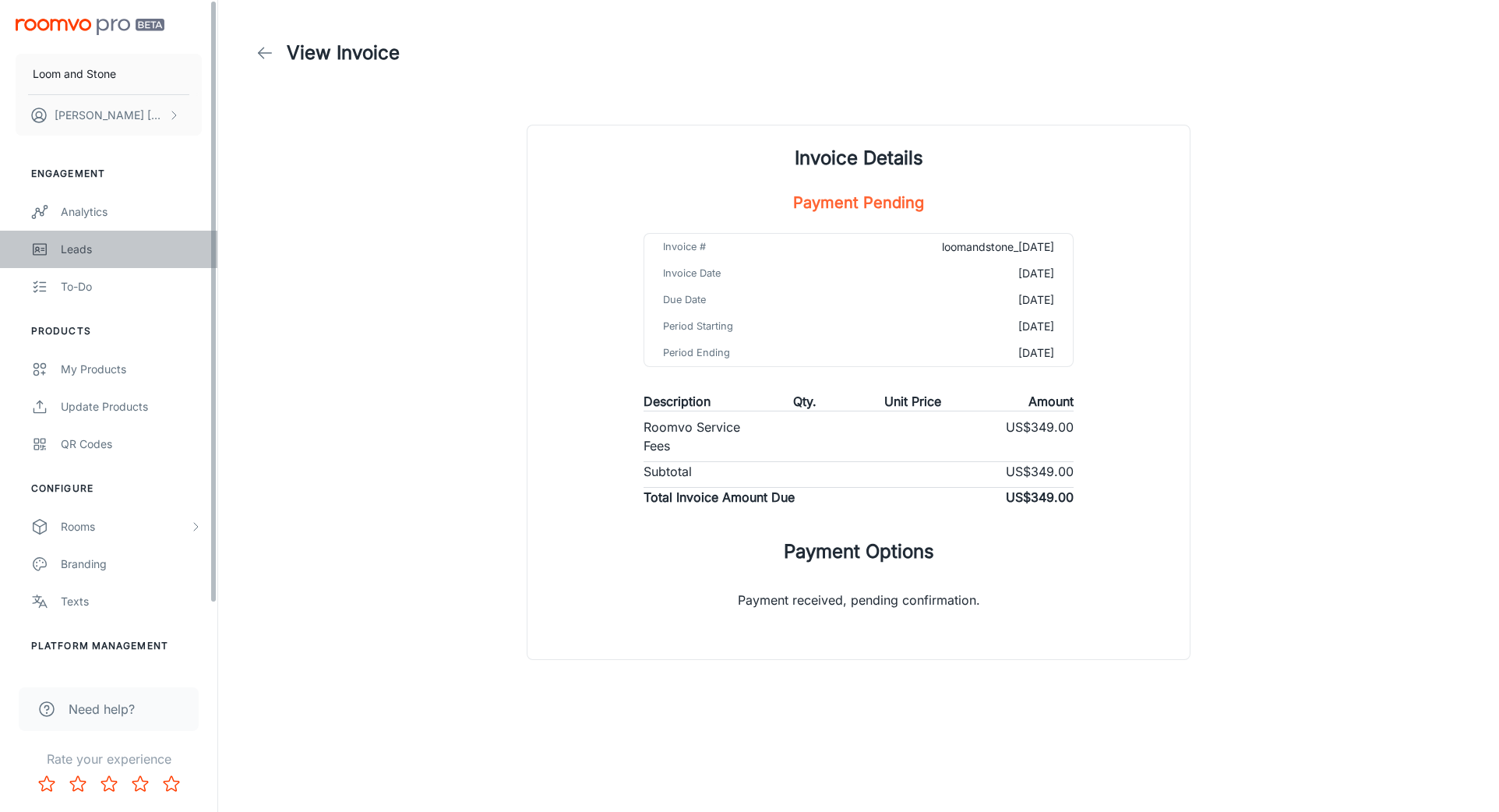
click at [72, 255] on div "Leads" at bounding box center [131, 249] width 141 height 17
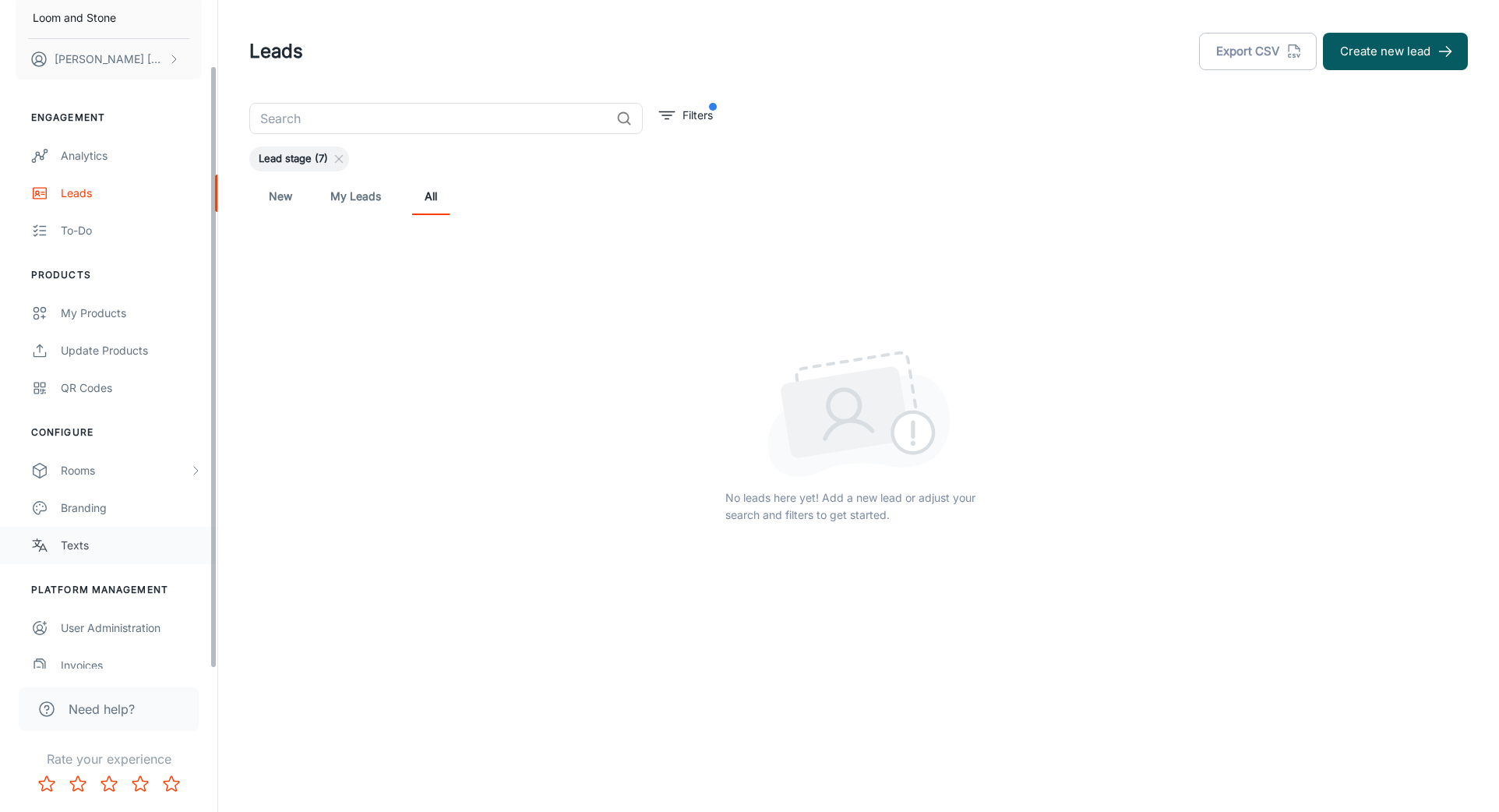
scroll to position [72, 0]
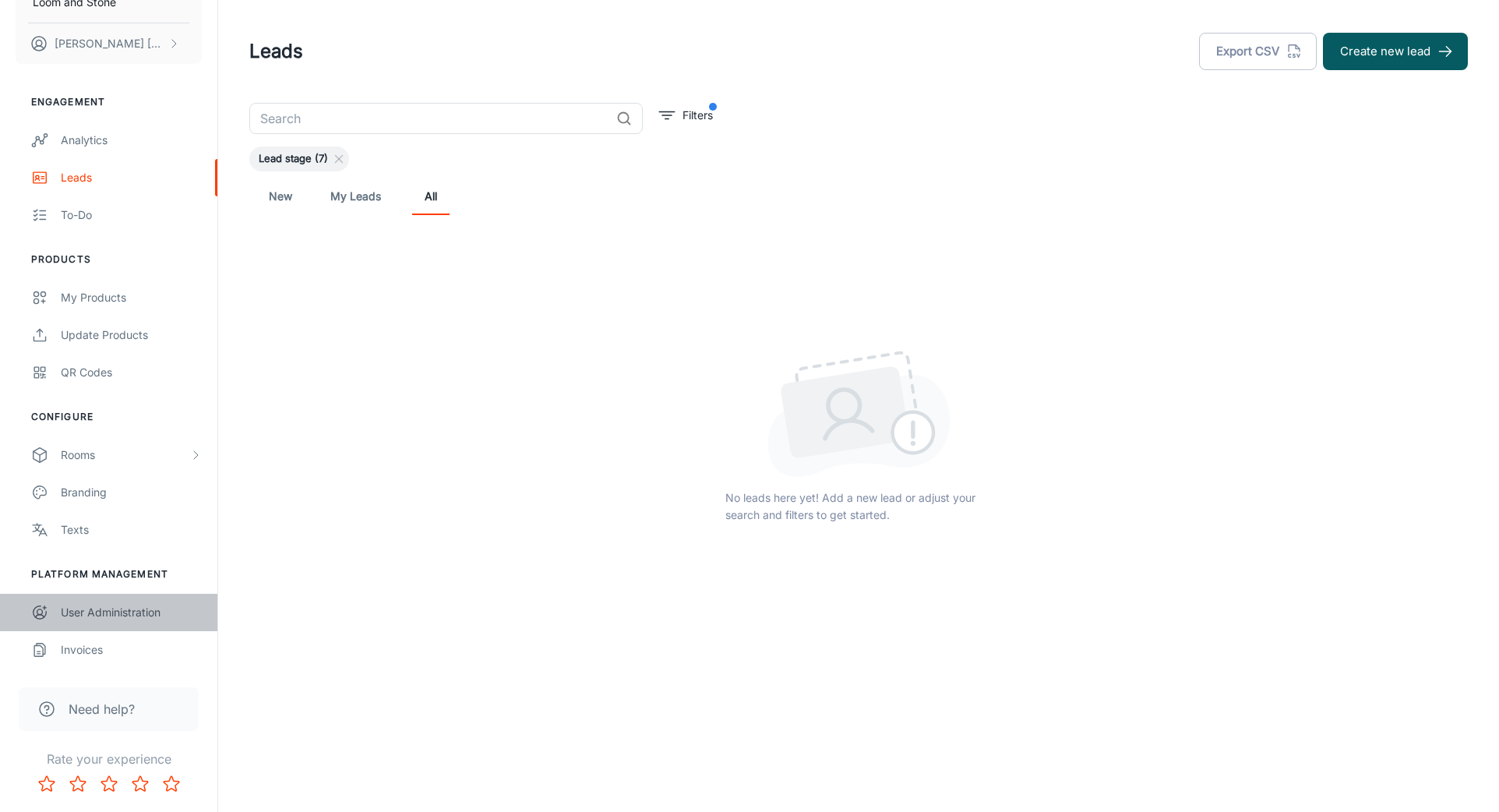
click at [136, 614] on div "User Administration" at bounding box center [131, 612] width 141 height 17
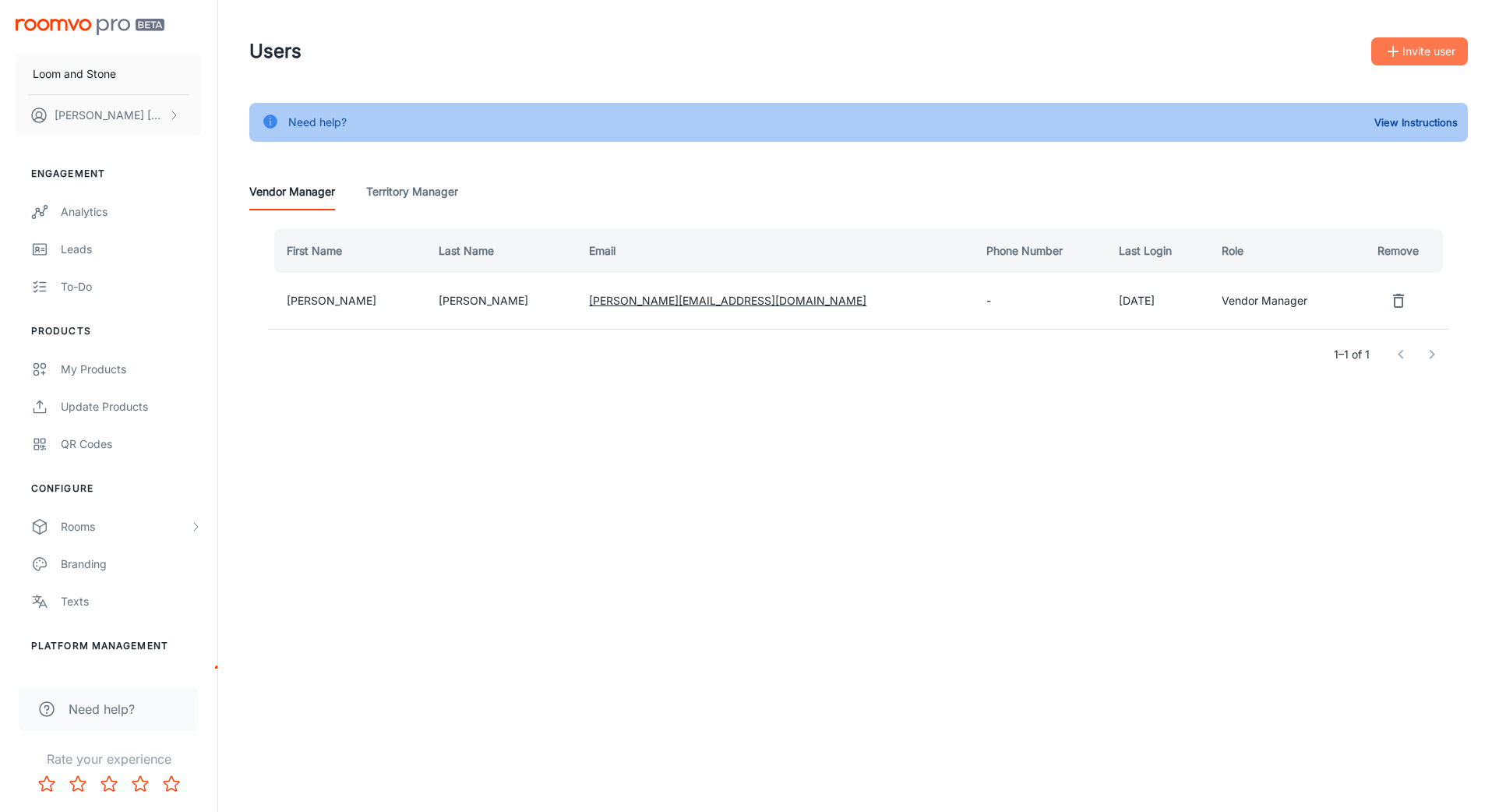
click at [1409, 61] on button "Invite user" at bounding box center [1420, 51] width 97 height 28
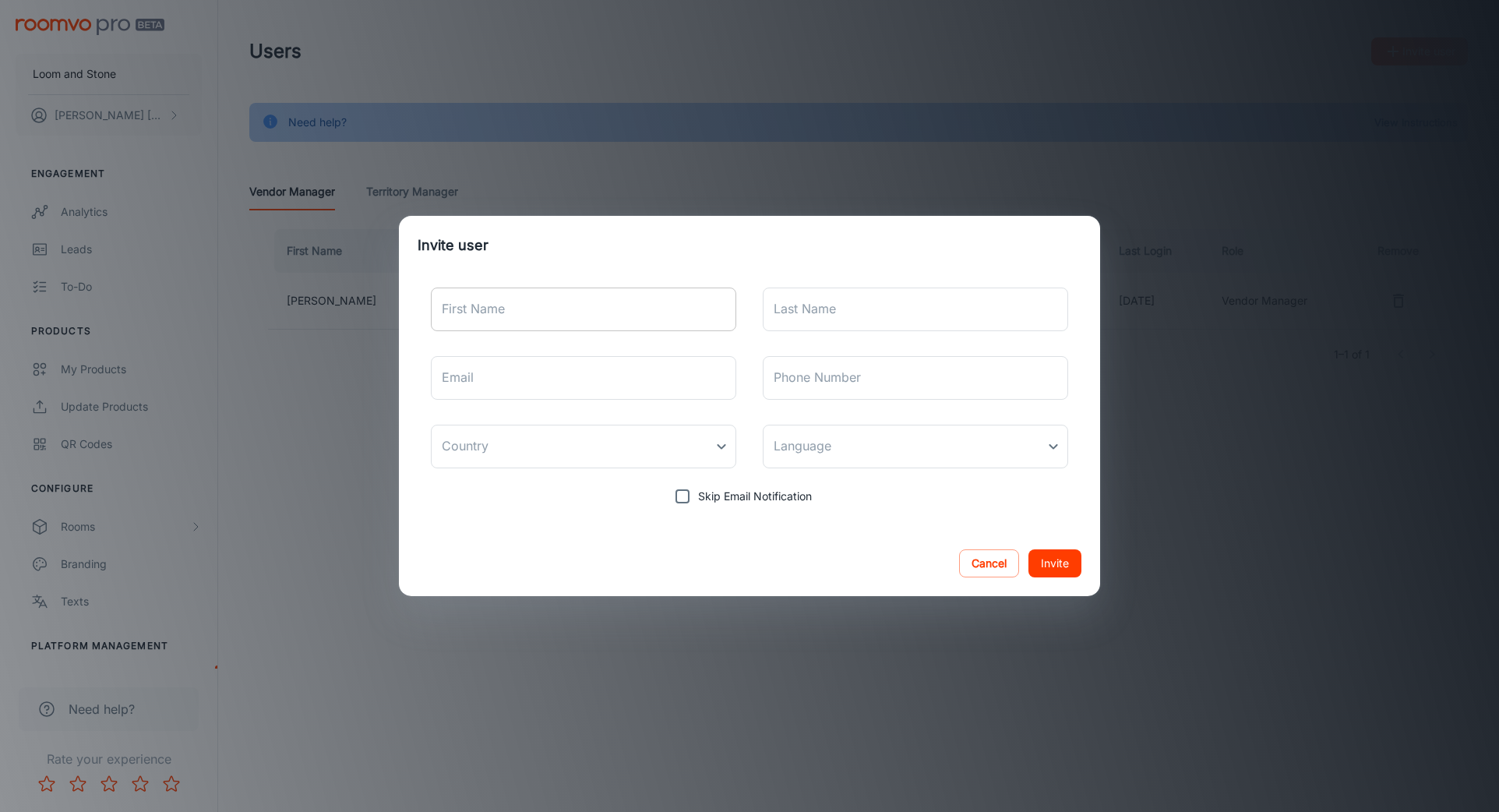
click at [530, 313] on input "First Name" at bounding box center [583, 309] width 305 height 43
type input "Cynthia"
type input "K"
type input "Loh"
click at [495, 370] on input "Email" at bounding box center [583, 377] width 305 height 43
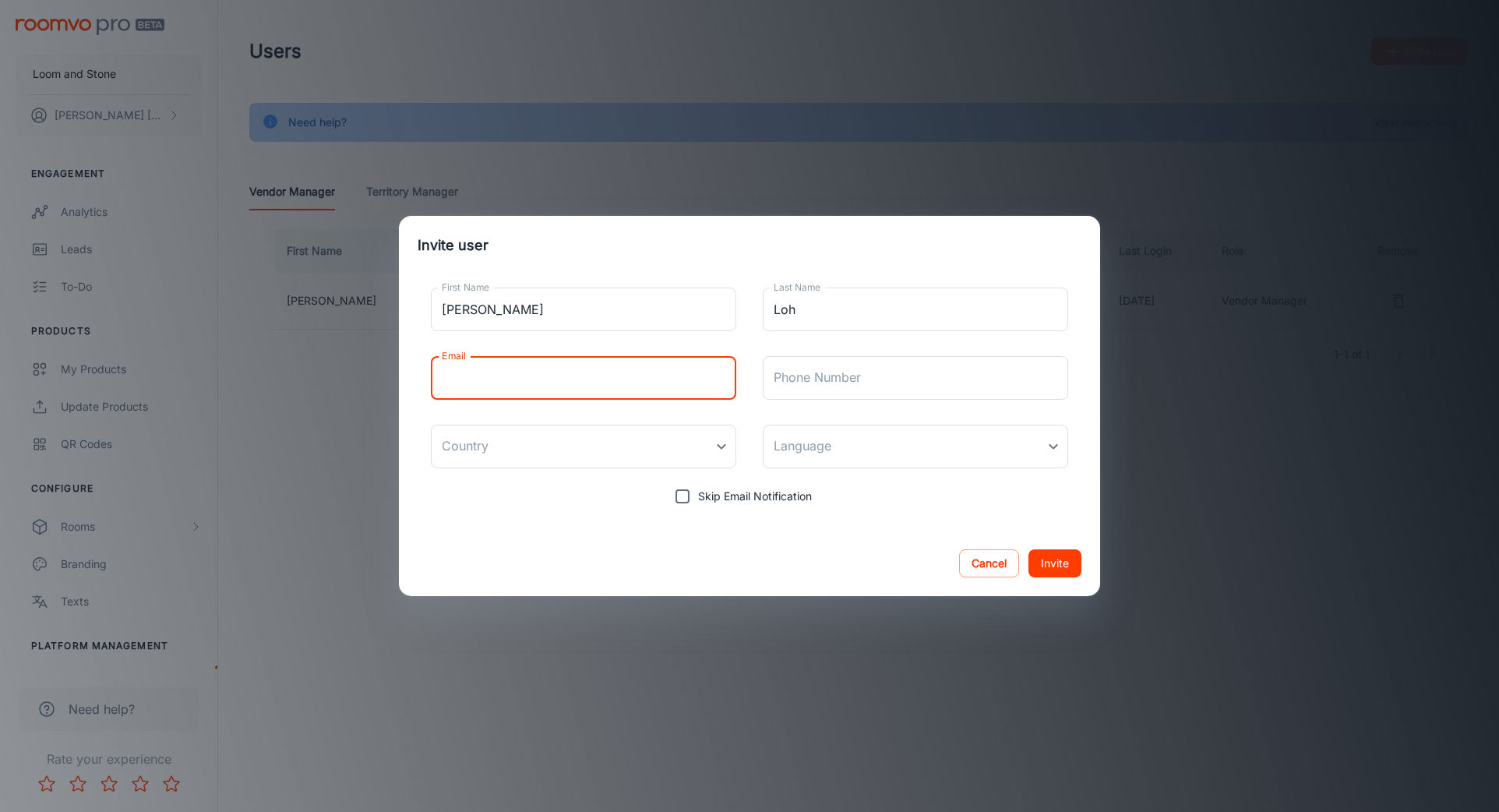
type input "cynthia@loomandstone.com"
click at [917, 390] on input "Phone Number" at bounding box center [916, 377] width 305 height 43
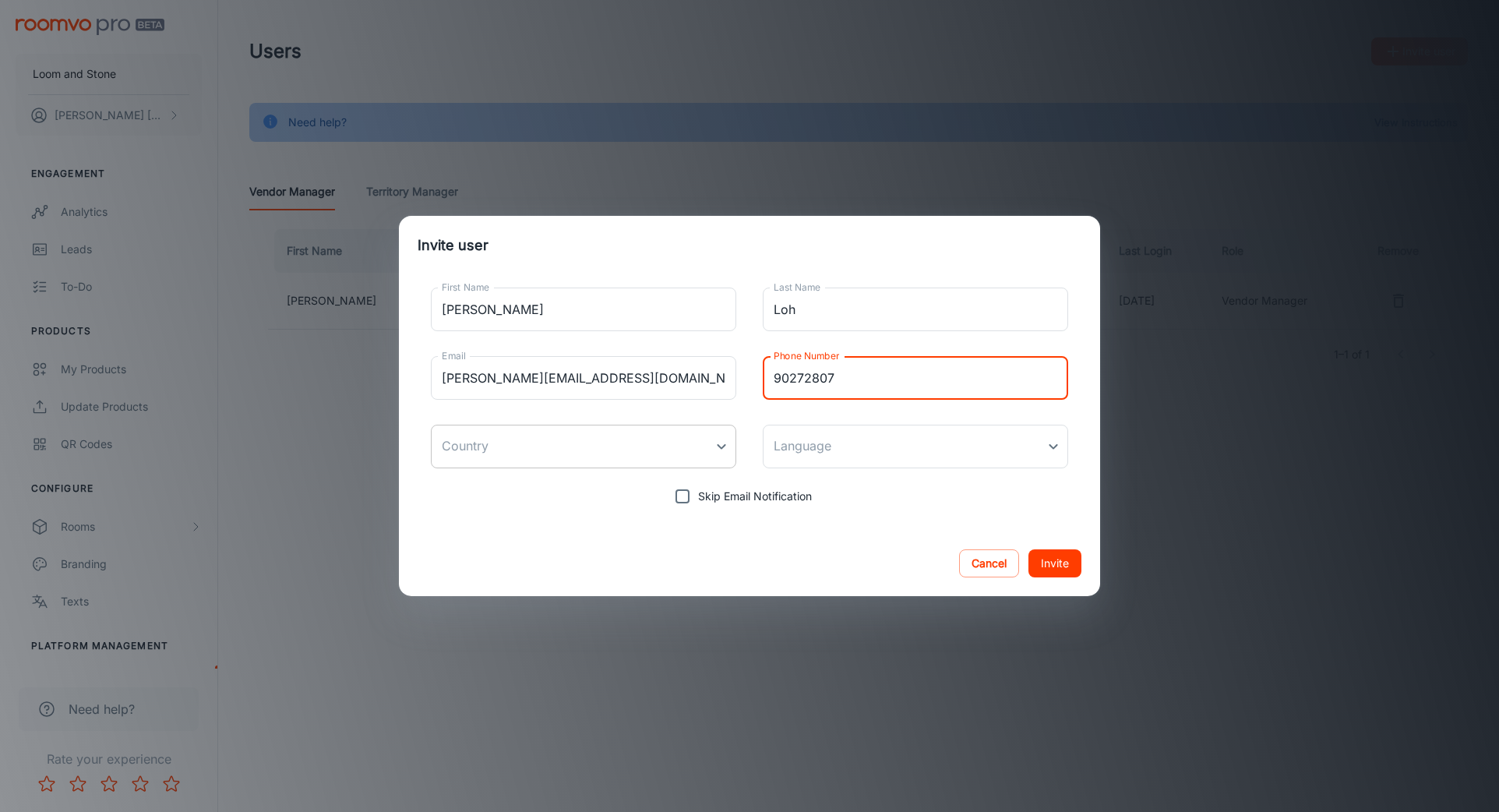
type input "90272807"
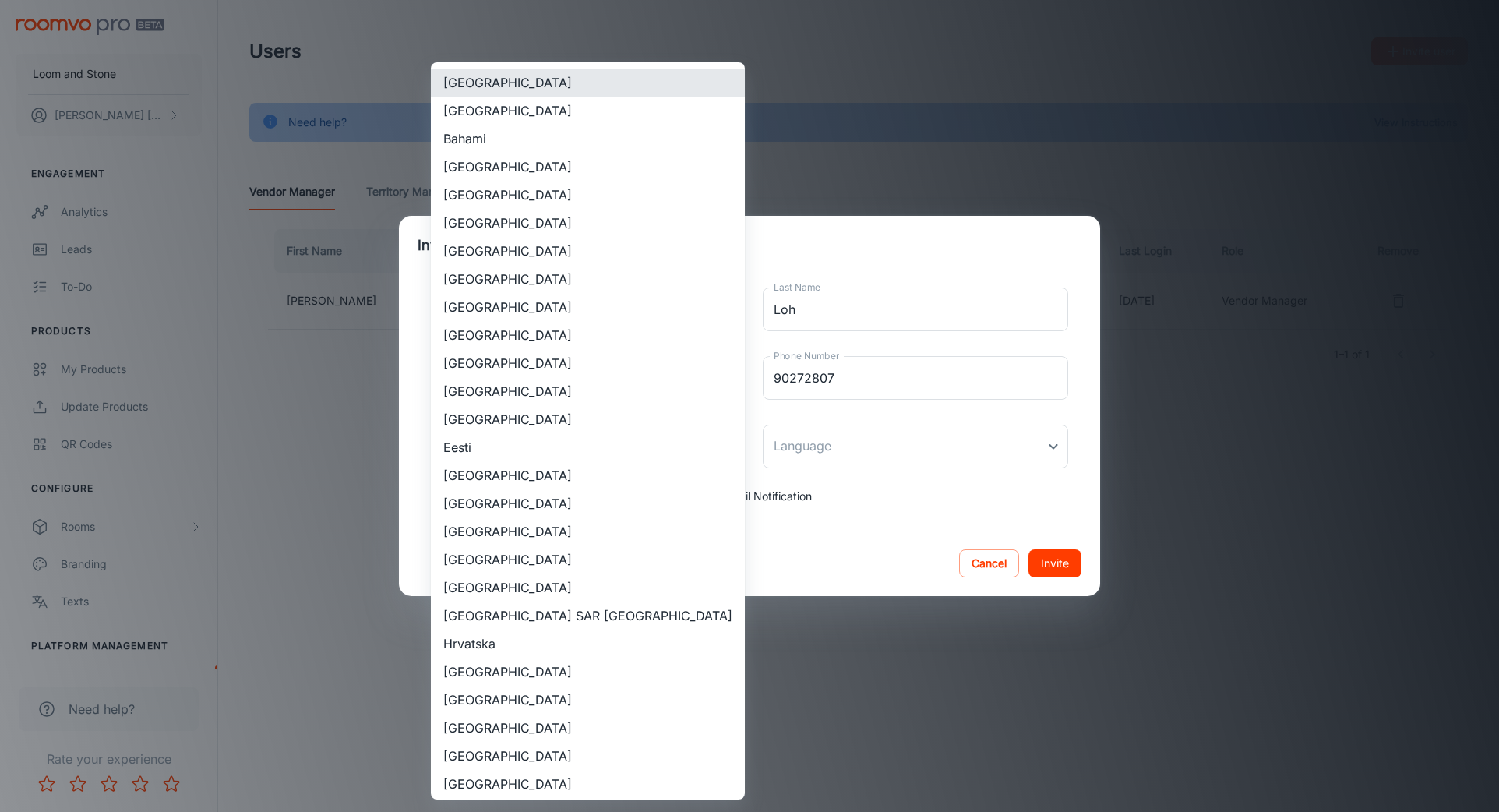
click at [663, 448] on body "Loom and Stone Joanna Kang Engagement Analytics Leads To-do Products My Product…" at bounding box center [750, 406] width 1499 height 812
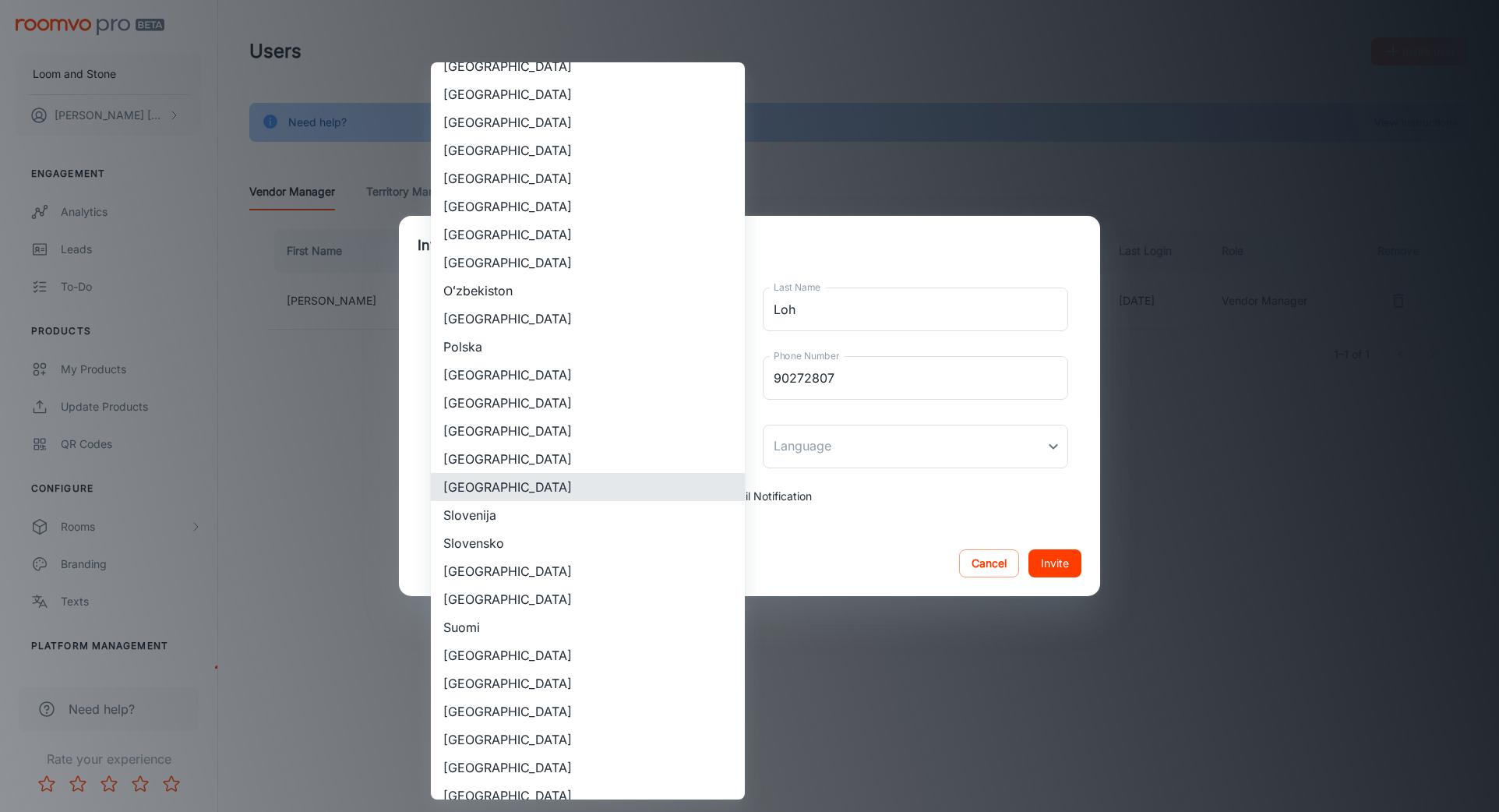
click at [659, 486] on li "Singapore" at bounding box center [588, 487] width 314 height 28
type input "Singapore"
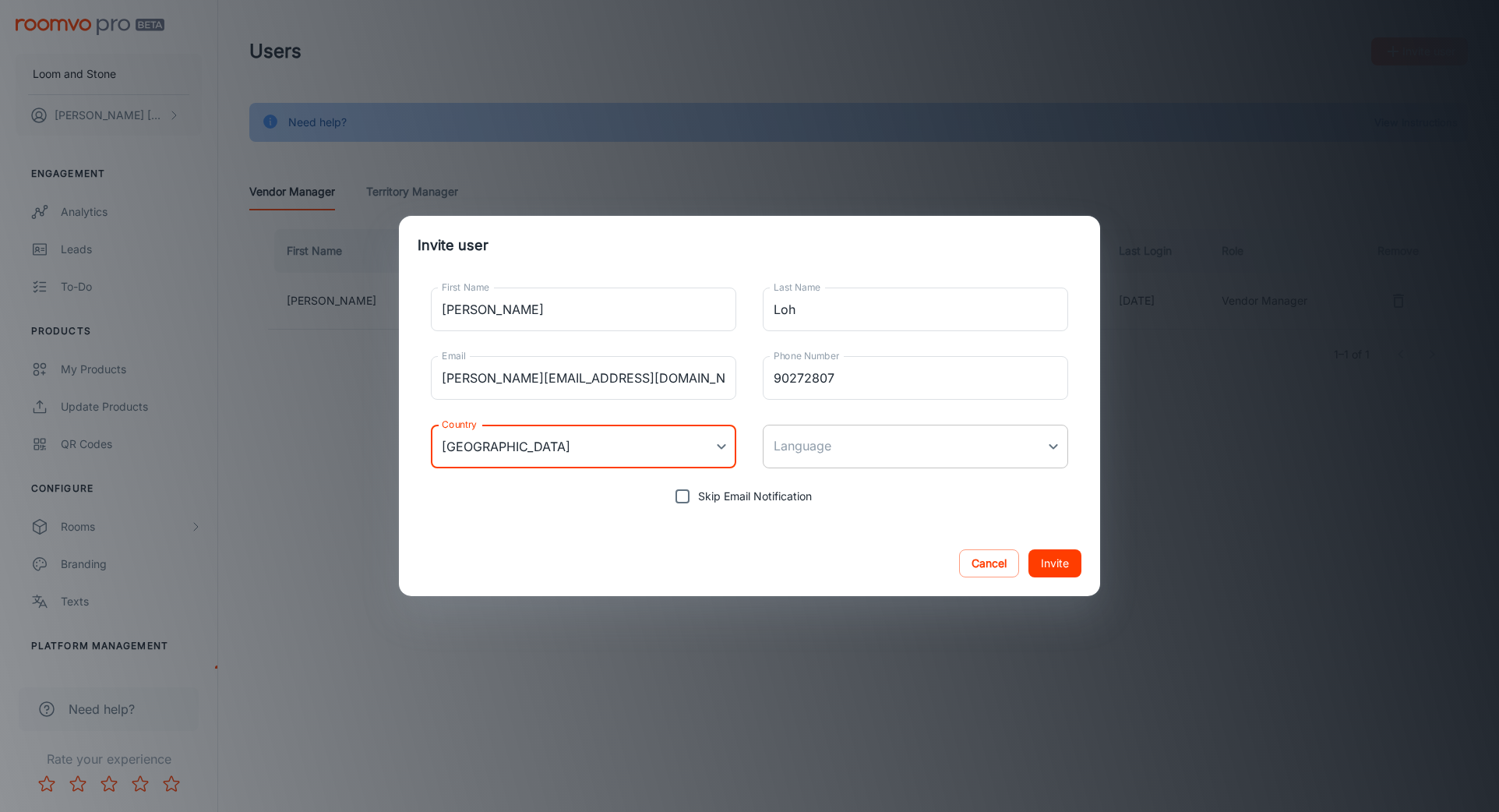
click at [844, 453] on body "Loom and Stone Joanna Kang Engagement Analytics Leads To-do Products My Product…" at bounding box center [750, 406] width 1499 height 812
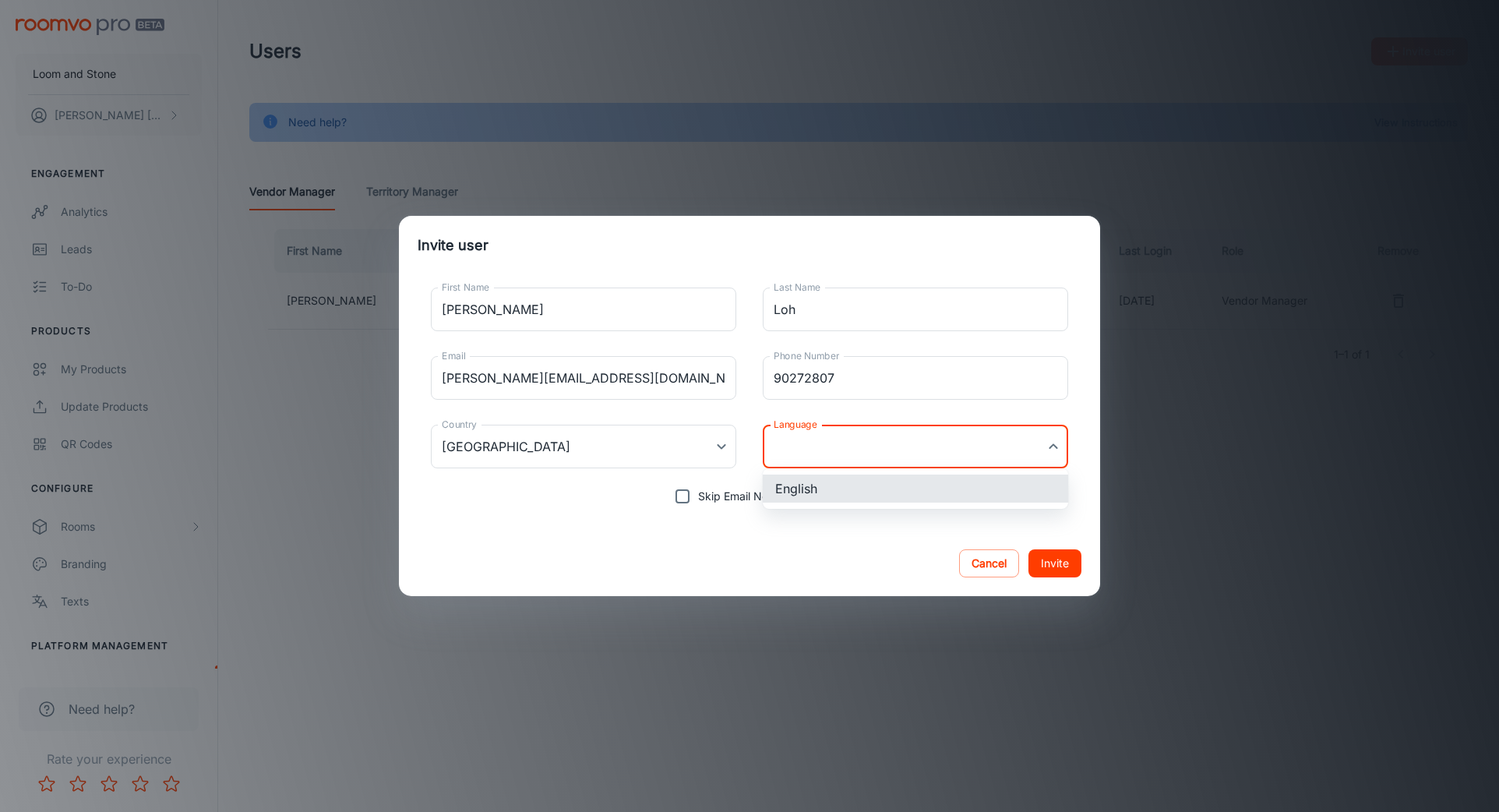
click at [835, 501] on li "English" at bounding box center [916, 488] width 305 height 28
type input "en-sg"
click at [679, 498] on input "Skip Email Notification" at bounding box center [683, 496] width 31 height 31
checkbox input "true"
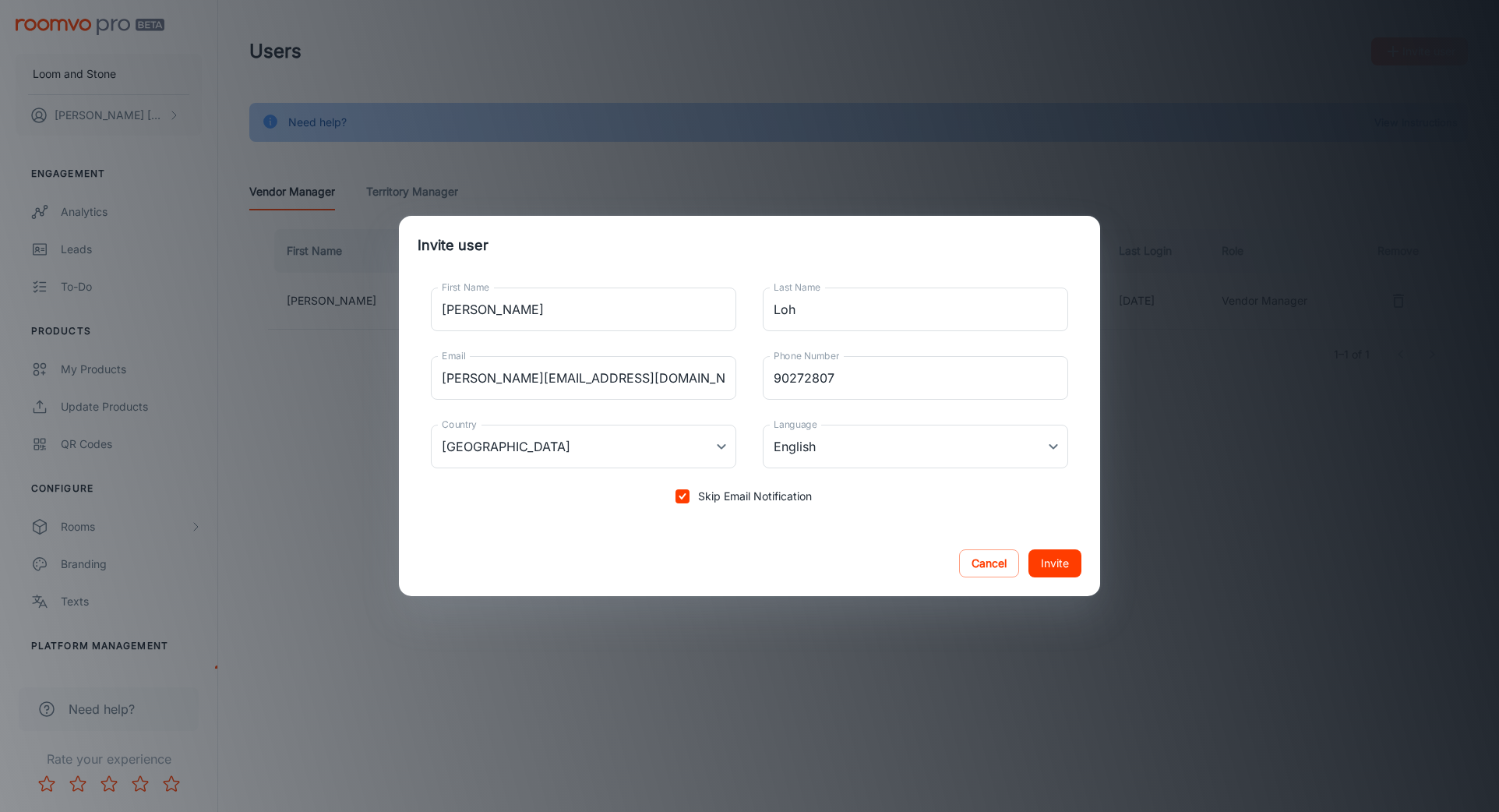
click at [1069, 573] on button "Invite" at bounding box center [1055, 563] width 53 height 28
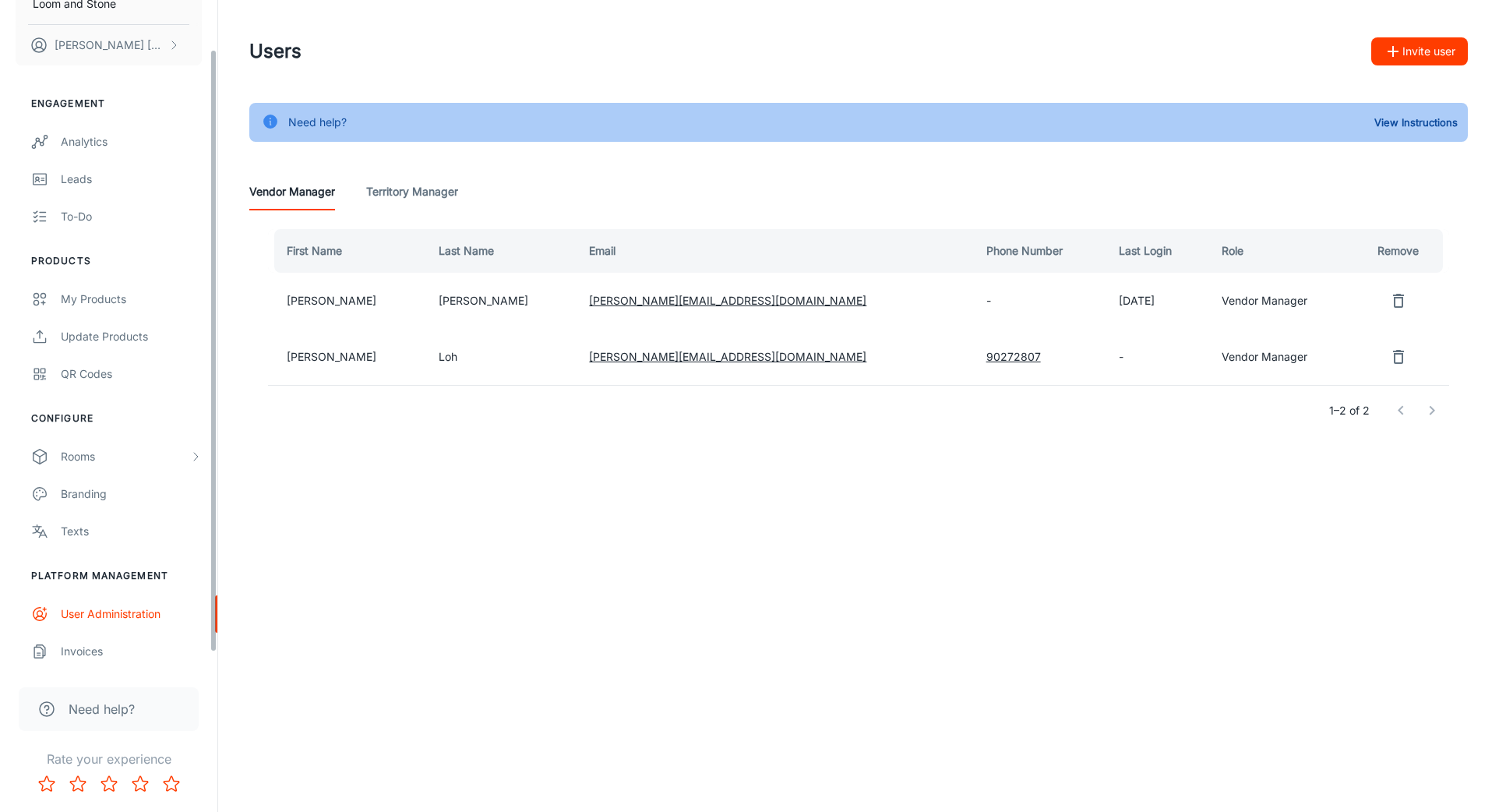
scroll to position [72, 0]
click at [1431, 126] on button "View Instructions" at bounding box center [1417, 123] width 92 height 24
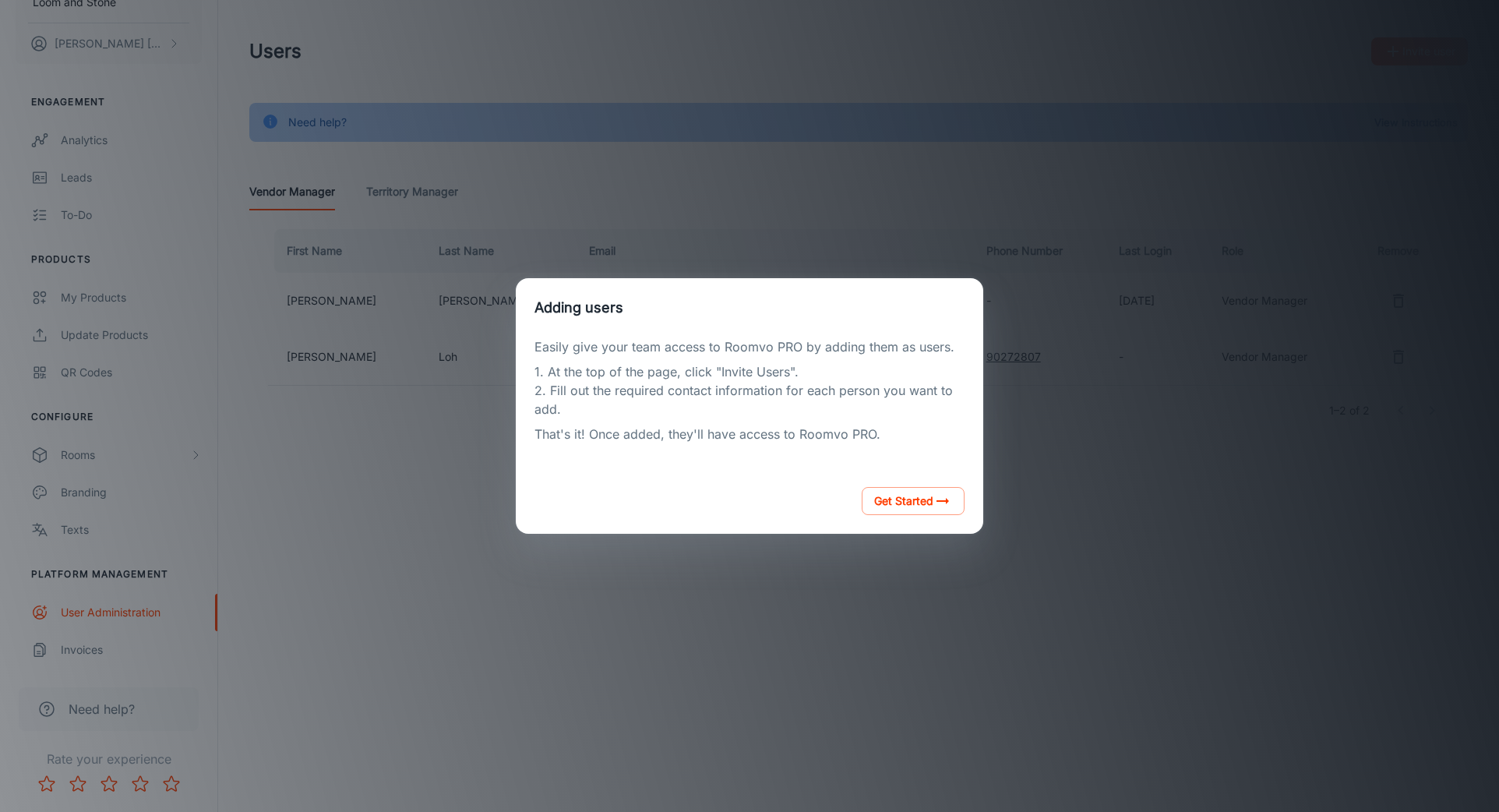
click at [1179, 481] on div "Adding users Easily give your team access to Roomvo PRO by adding them as users…" at bounding box center [750, 406] width 1462 height 775
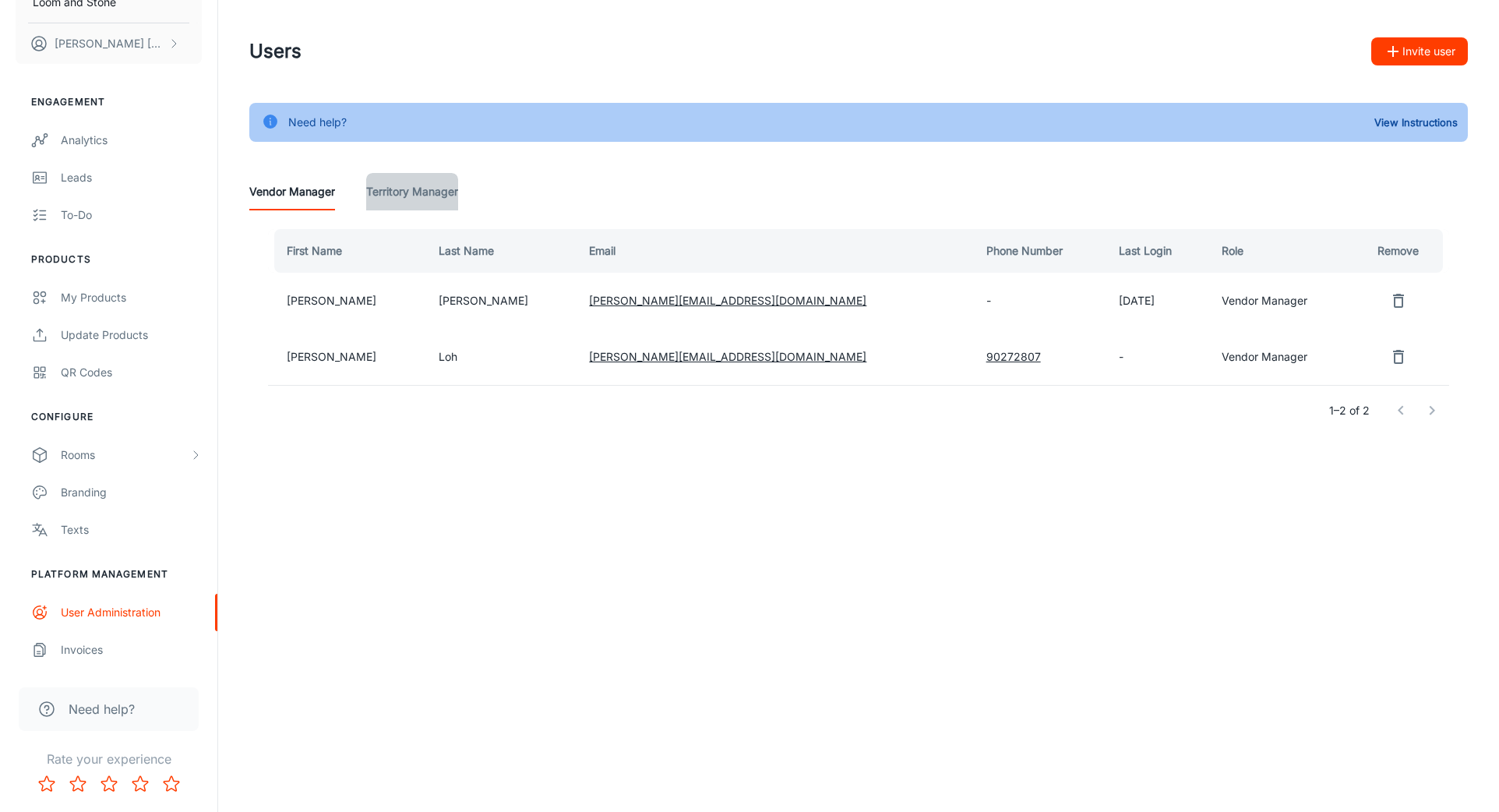
click at [428, 196] on Manager "Territory Manager" at bounding box center [412, 192] width 92 height 37
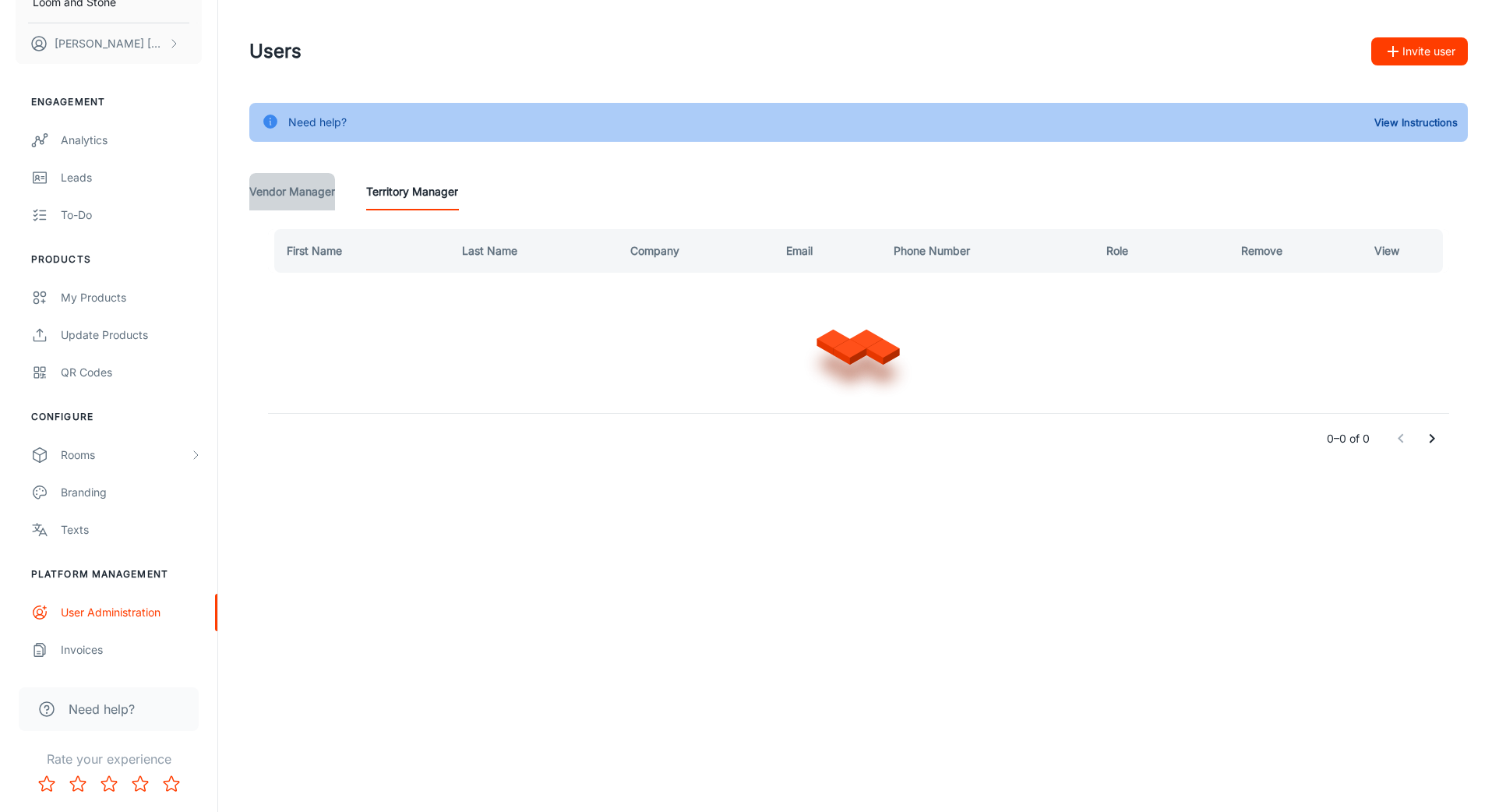
click at [317, 196] on Manager "Vendor Manager" at bounding box center [292, 192] width 86 height 37
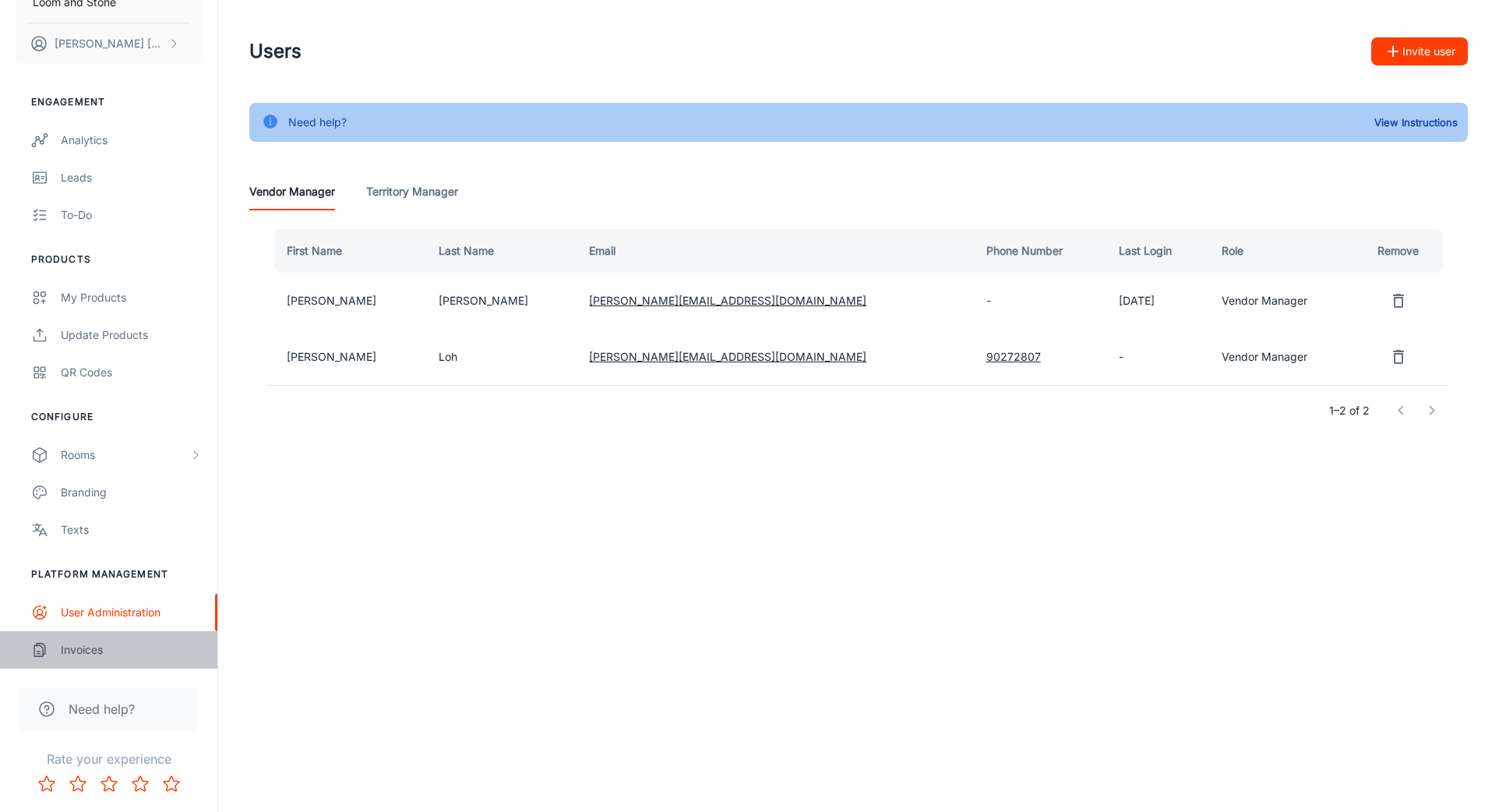
click at [78, 649] on div "Invoices" at bounding box center [131, 649] width 141 height 17
